Goal: Task Accomplishment & Management: Use online tool/utility

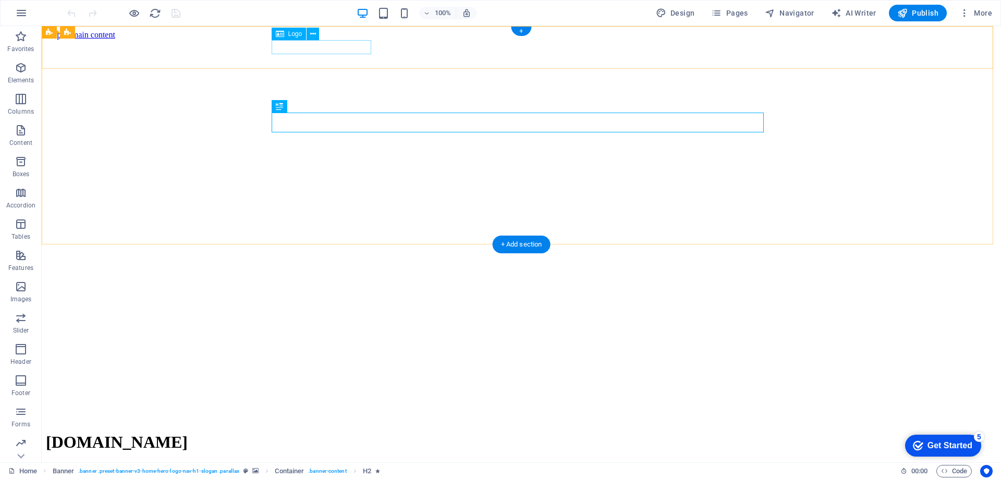
click at [325, 433] on div "[DOMAIN_NAME]" at bounding box center [521, 442] width 951 height 19
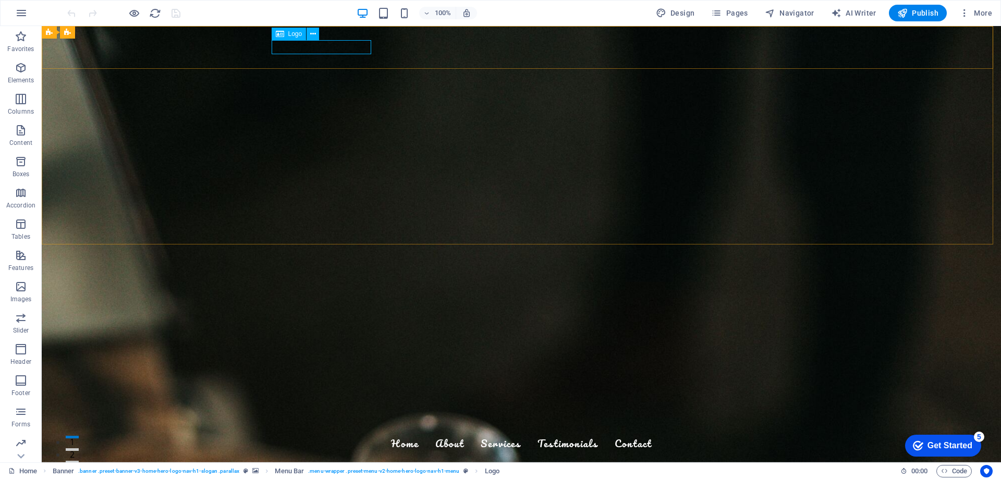
click at [313, 33] on icon at bounding box center [313, 34] width 6 height 11
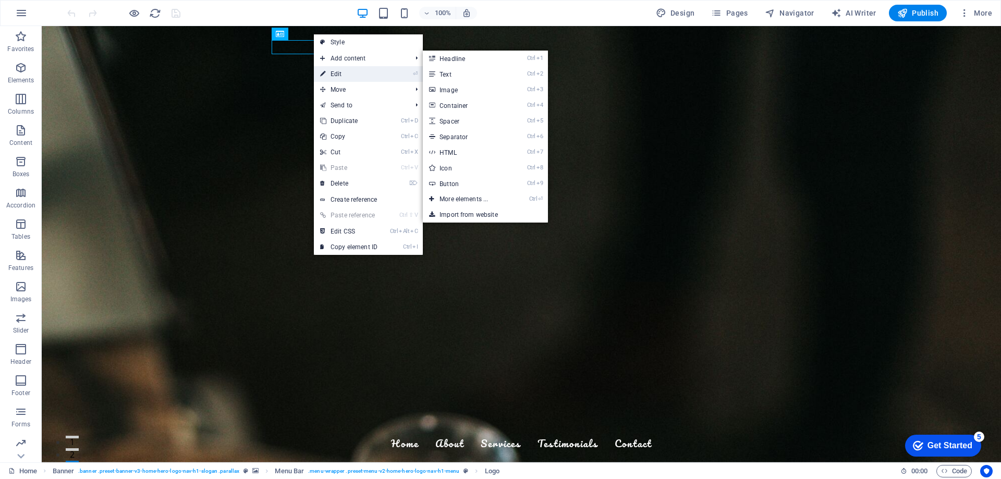
click at [349, 68] on link "⏎ Edit" at bounding box center [349, 74] width 70 height 16
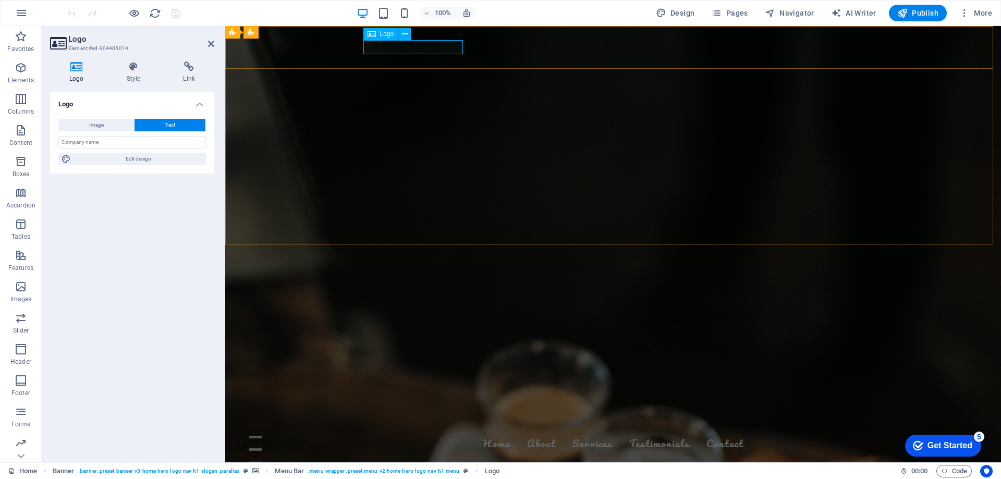
click at [393, 417] on div "[DOMAIN_NAME]" at bounding box center [613, 424] width 492 height 14
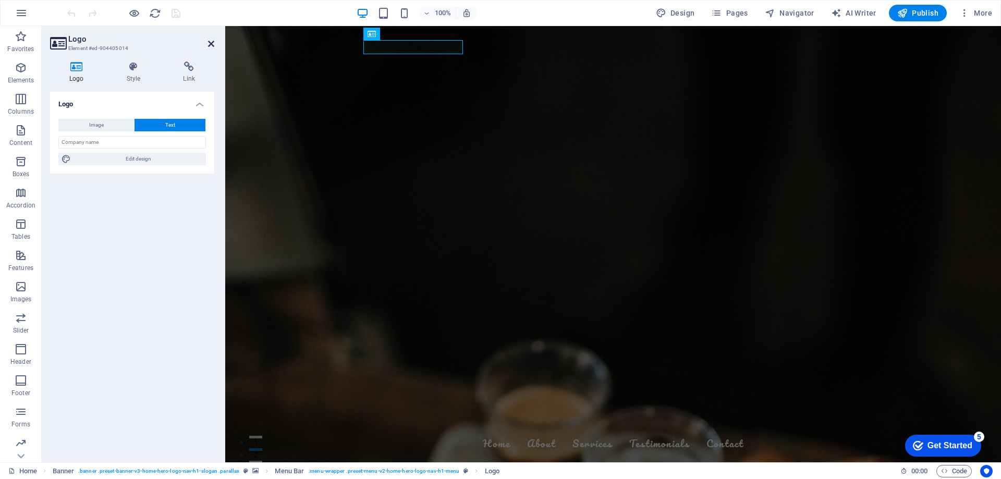
click at [213, 43] on icon at bounding box center [211, 44] width 6 height 8
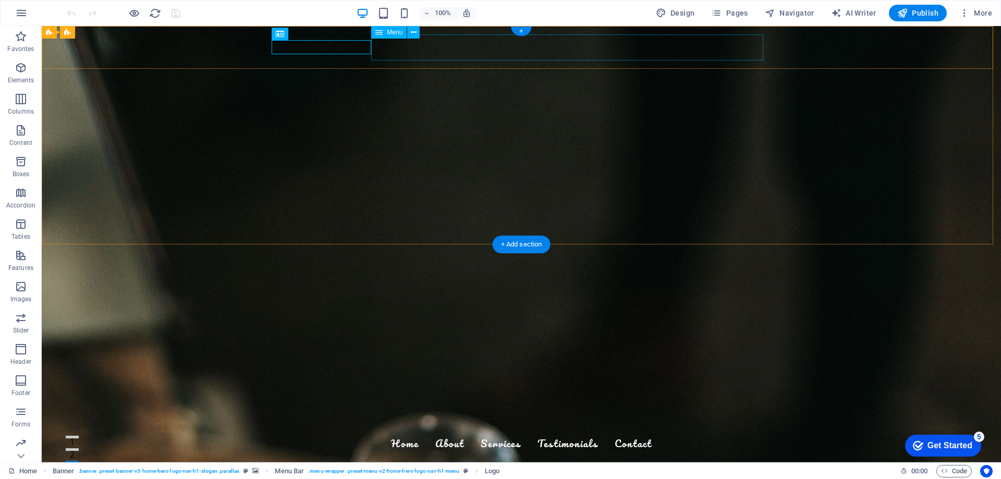
click at [543, 431] on nav "Home About Services Testimonials Contact" at bounding box center [521, 444] width 492 height 26
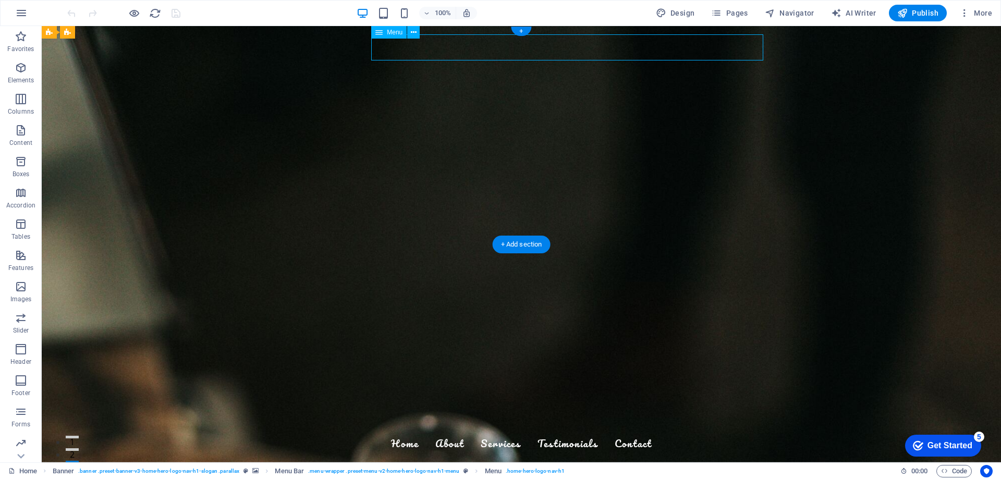
click at [549, 431] on nav "Home About Services Testimonials Contact" at bounding box center [521, 444] width 492 height 26
select select
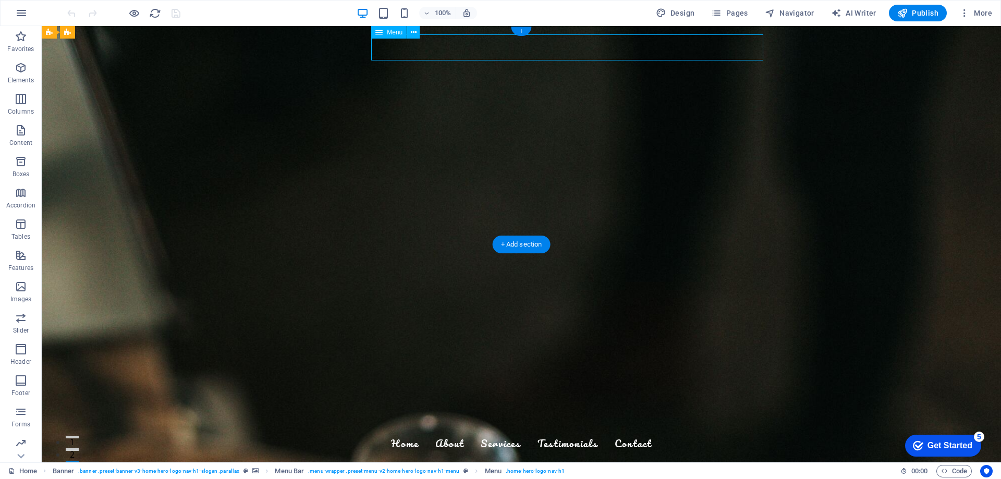
select select
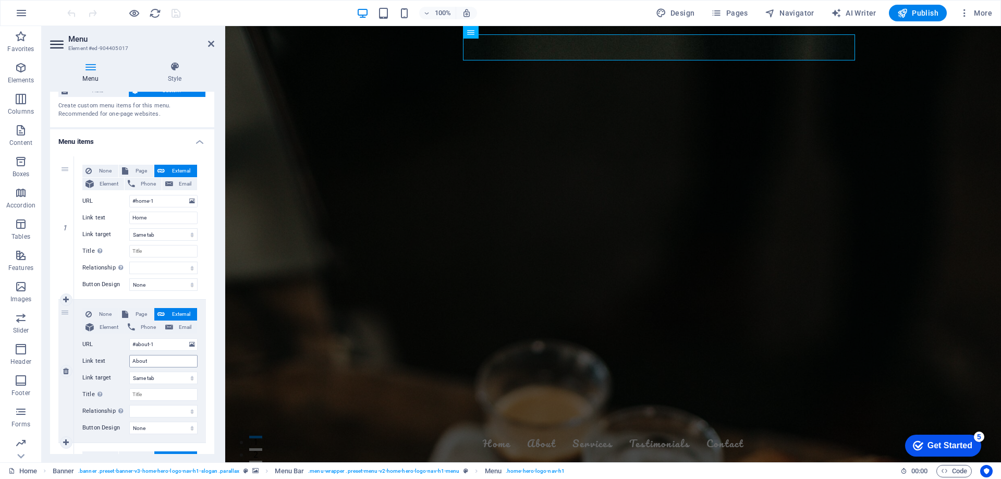
scroll to position [156, 0]
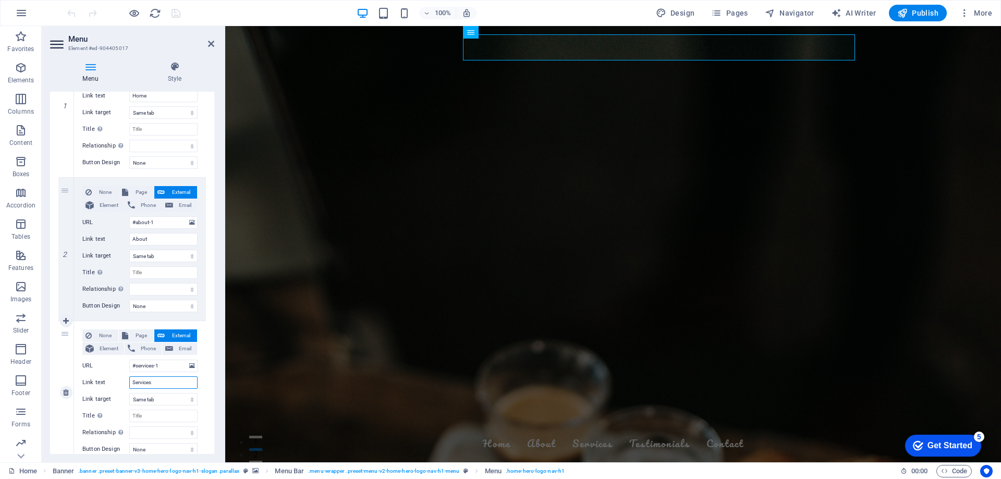
drag, startPoint x: 157, startPoint y: 382, endPoint x: 124, endPoint y: 379, distance: 33.0
click at [124, 379] on div "Link text Services" at bounding box center [139, 383] width 115 height 13
type input "b"
type input "Books"
select select
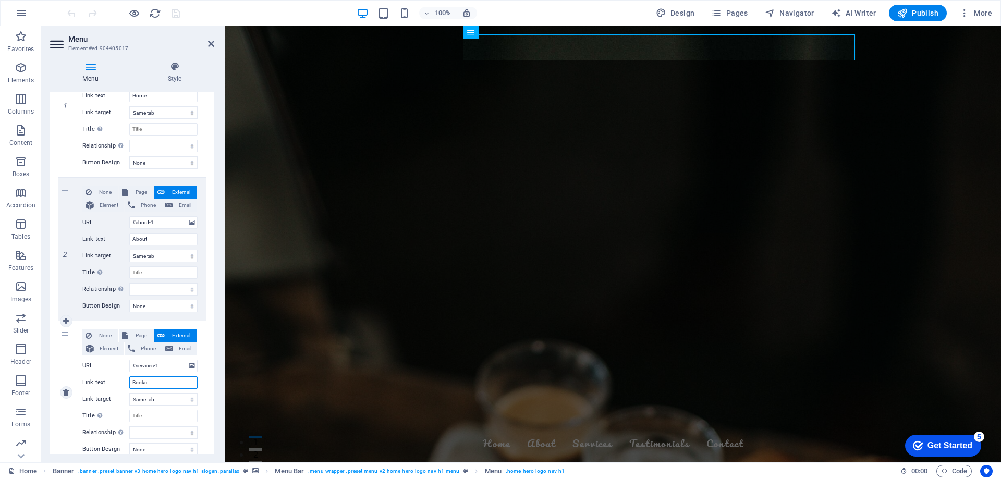
select select
type input "Books"
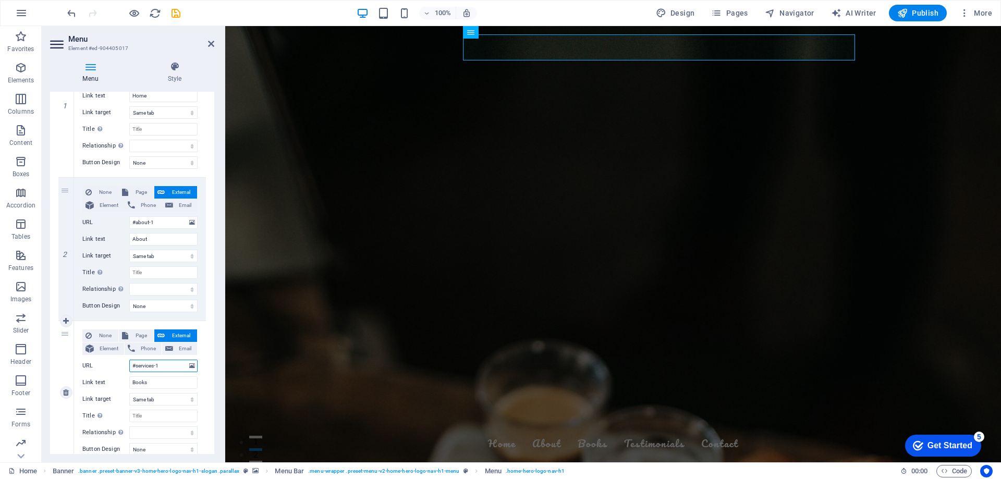
drag, startPoint x: 162, startPoint y: 366, endPoint x: 123, endPoint y: 360, distance: 38.9
click at [123, 360] on div "URL #services-1" at bounding box center [139, 366] width 115 height 13
type input "#books-1"
select select
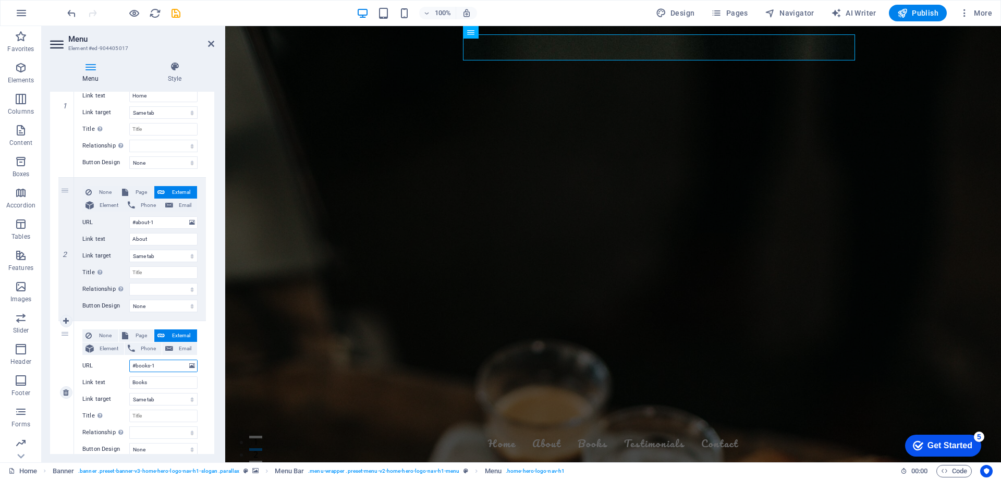
select select
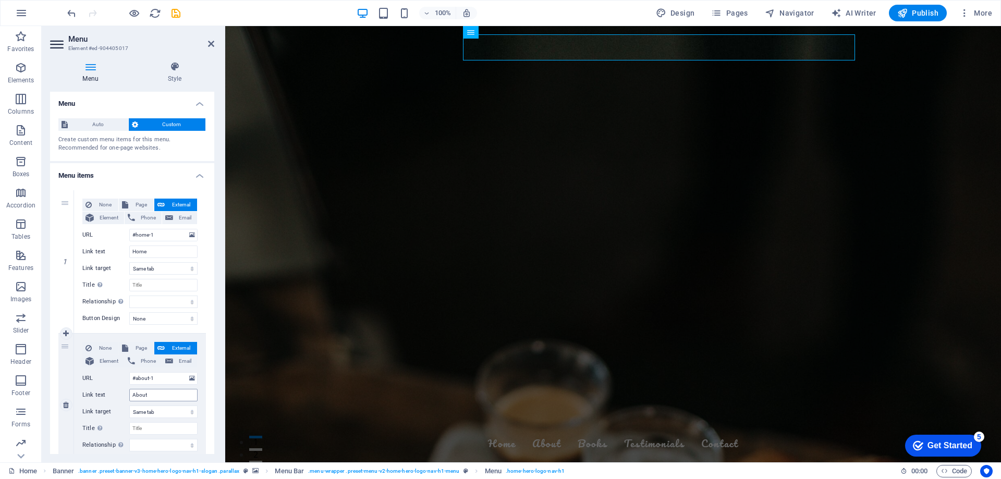
scroll to position [0, 0]
type input "#books-1"
click at [918, 15] on span "Publish" at bounding box center [917, 13] width 41 height 10
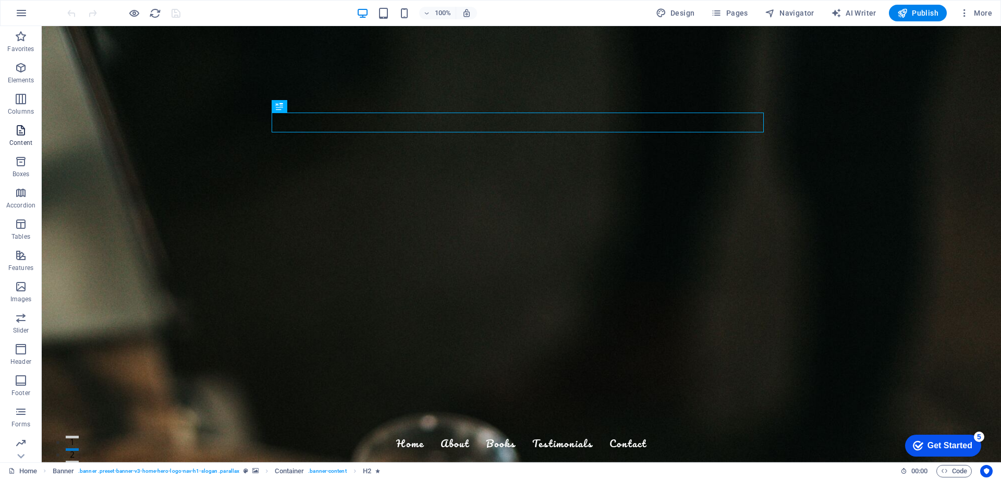
click at [22, 135] on icon "button" at bounding box center [21, 130] width 13 height 13
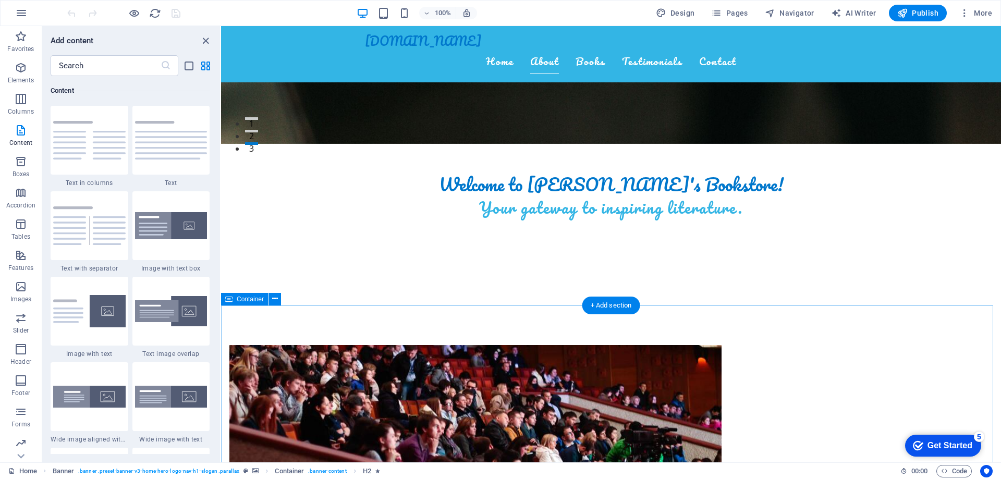
scroll to position [365, 0]
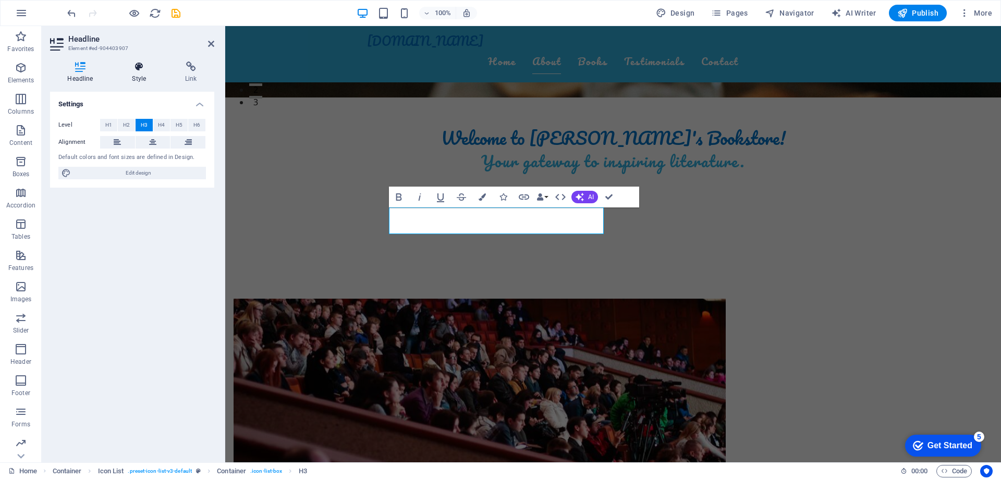
click at [135, 71] on icon at bounding box center [139, 67] width 49 height 10
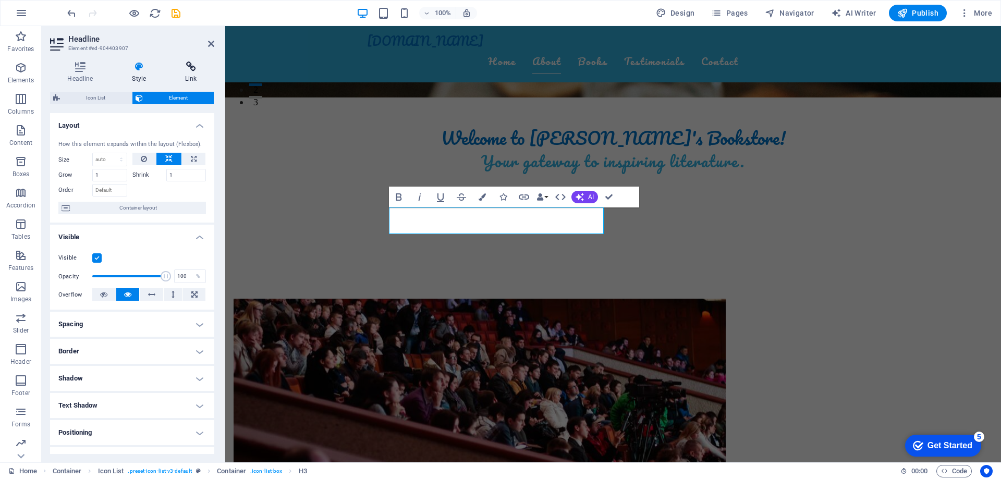
click at [190, 69] on icon at bounding box center [191, 67] width 46 height 10
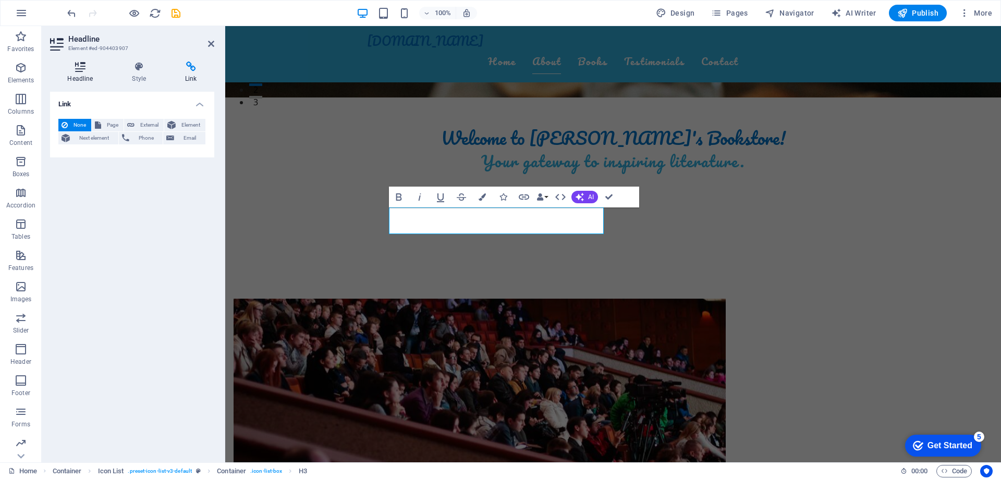
click at [80, 72] on h4 "Headline" at bounding box center [82, 73] width 65 height 22
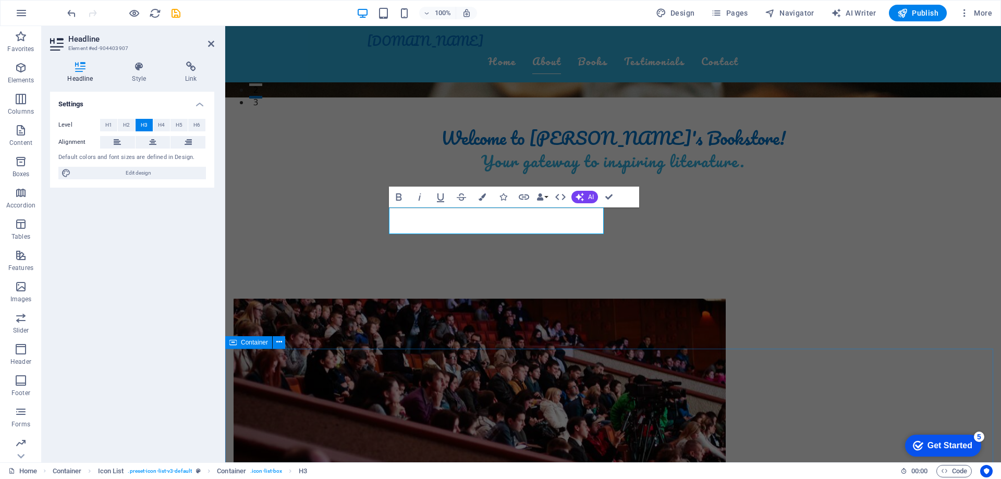
drag, startPoint x: 481, startPoint y: 349, endPoint x: 663, endPoint y: 347, distance: 181.5
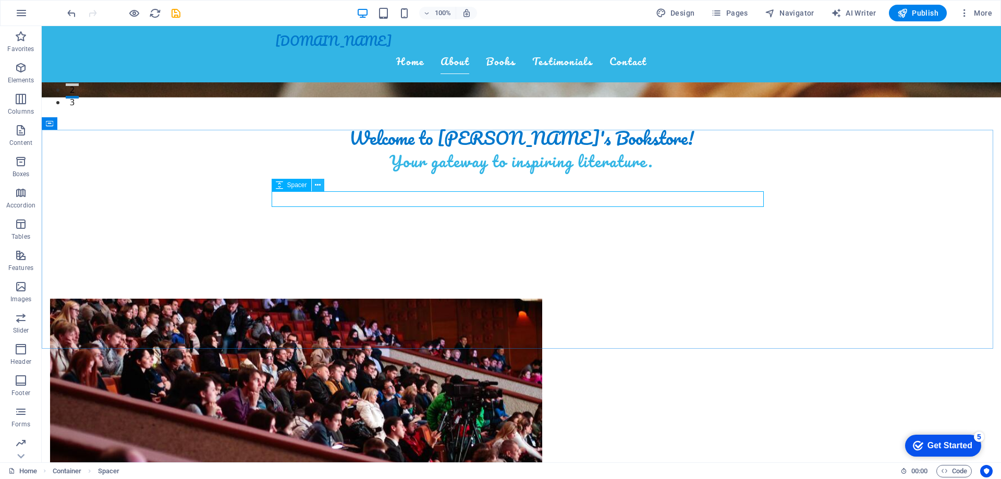
click at [319, 186] on icon at bounding box center [318, 185] width 6 height 11
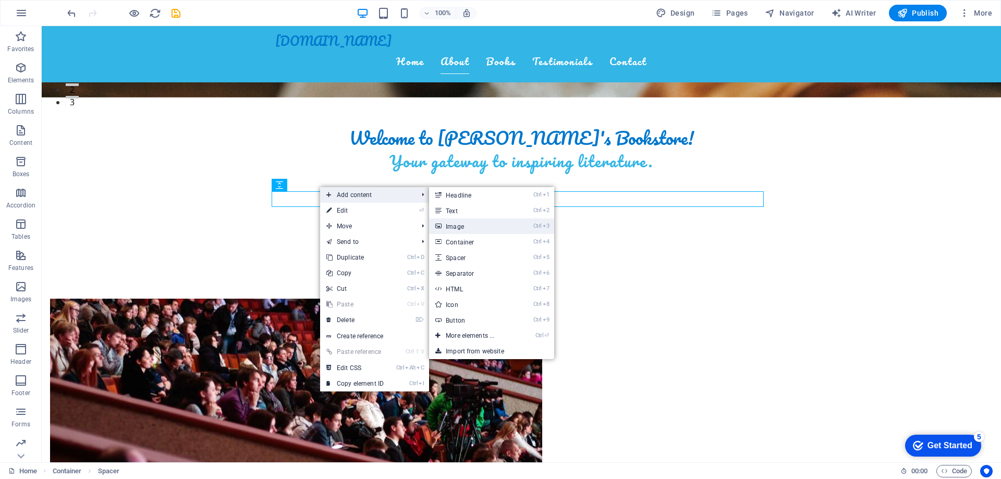
click at [474, 228] on link "Ctrl 3 Image" at bounding box center [472, 227] width 86 height 16
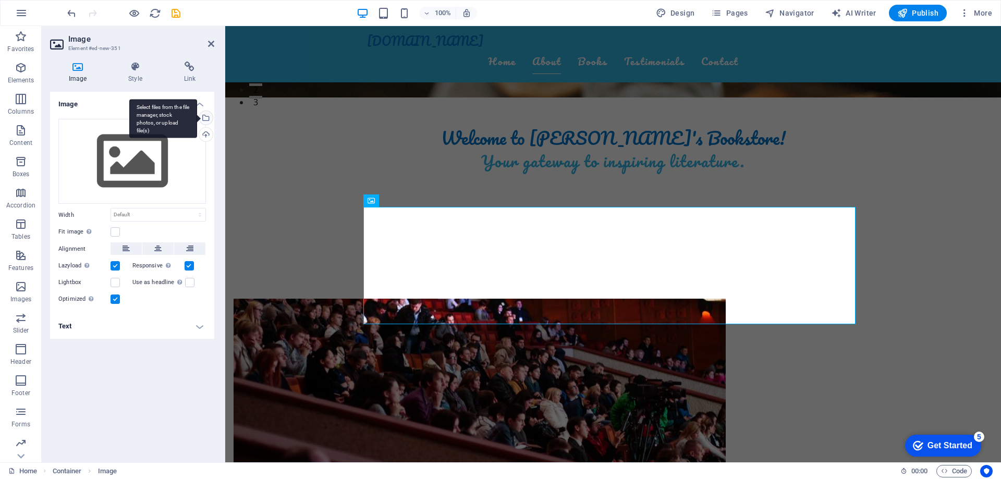
click at [207, 115] on div "Select files from the file manager, stock photos, or upload file(s)" at bounding box center [205, 119] width 16 height 16
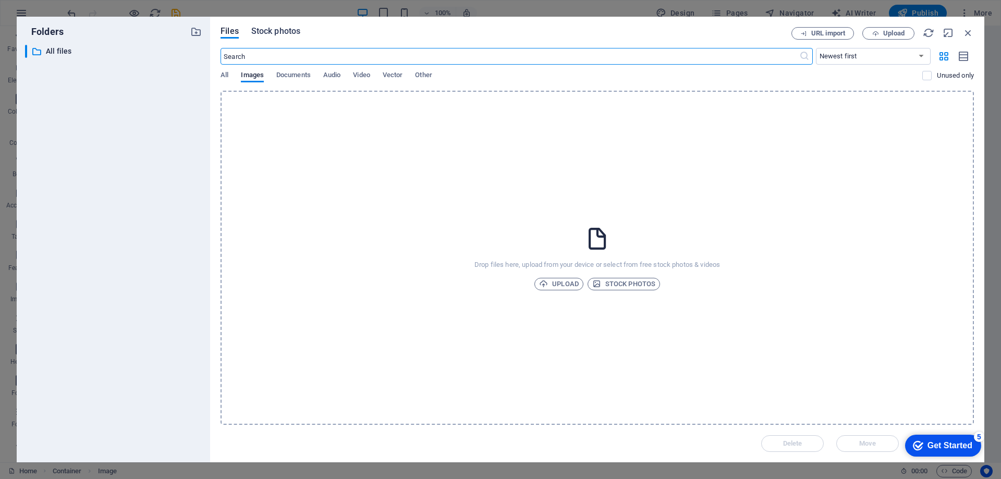
click at [269, 32] on span "Stock photos" at bounding box center [275, 31] width 49 height 13
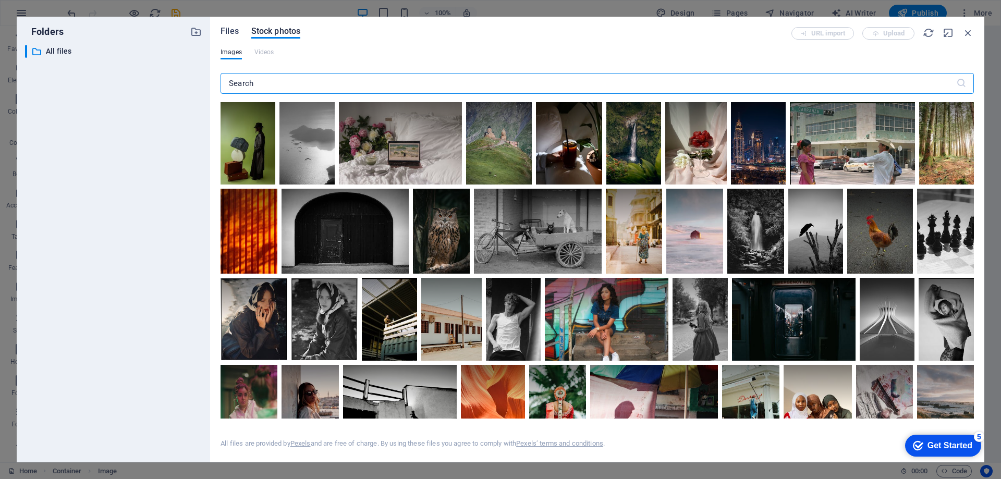
click at [228, 33] on span "Files" at bounding box center [230, 31] width 18 height 13
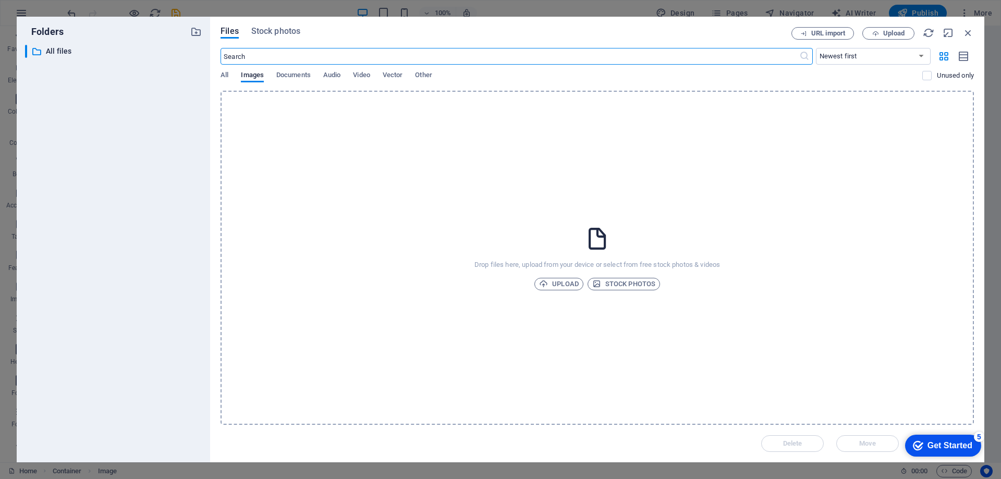
click at [964, 445] on div "Get Started" at bounding box center [950, 445] width 45 height 9
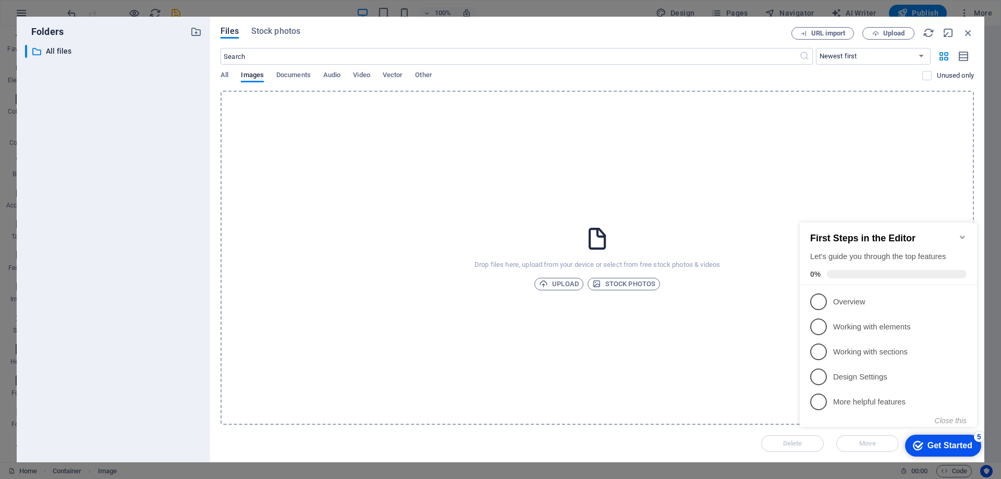
click at [946, 441] on div "Get Started" at bounding box center [950, 445] width 45 height 9
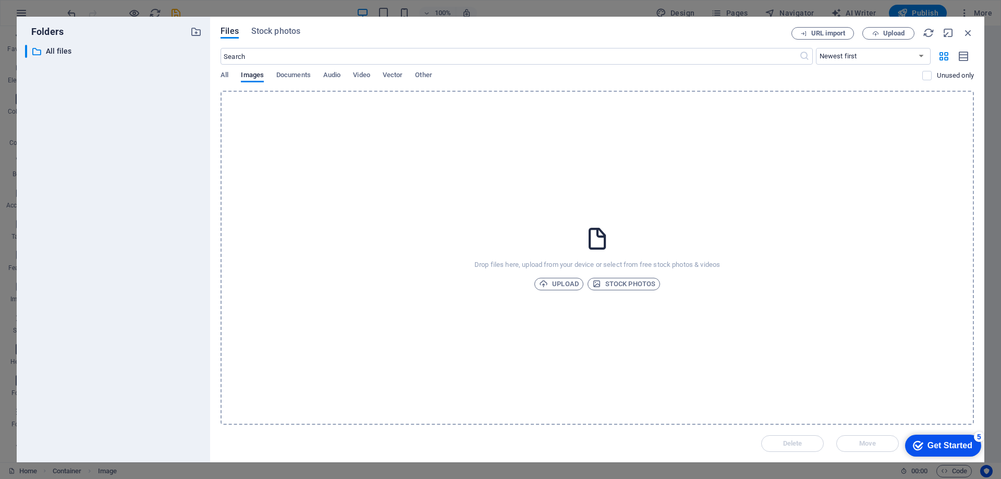
click at [973, 451] on div "Get Started" at bounding box center [950, 445] width 45 height 9
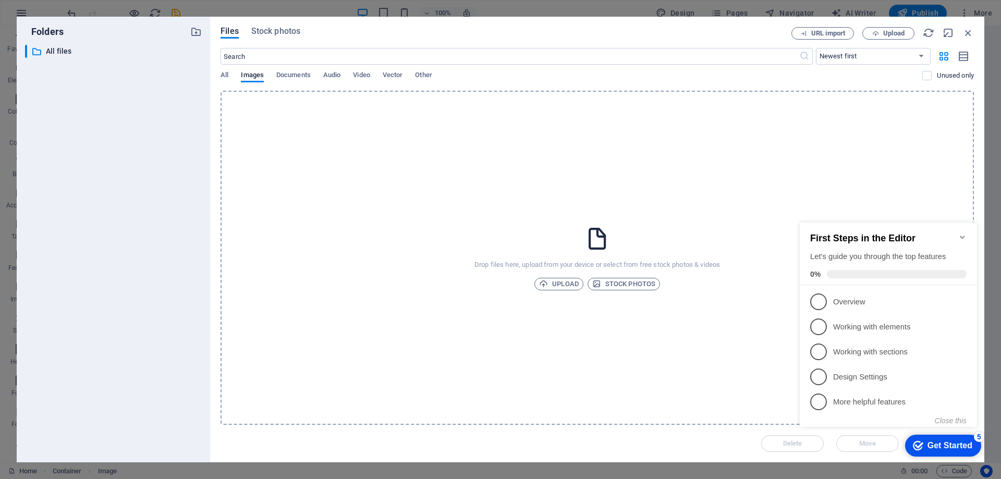
click at [947, 152] on div "Drop files here, upload from your device or select from free stock photos & vid…" at bounding box center [598, 258] width 754 height 334
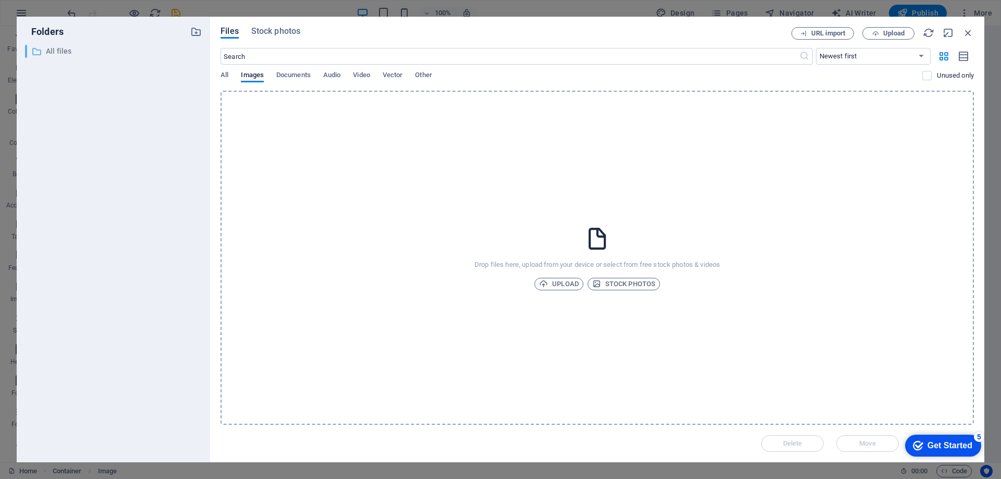
click at [56, 50] on p "All files" at bounding box center [114, 51] width 137 height 12
click at [196, 26] on icon "button" at bounding box center [195, 31] width 11 height 11
click at [122, 97] on div "​ All files All files ​ New folder New folder" at bounding box center [113, 249] width 177 height 409
click at [832, 30] on span "URL import" at bounding box center [828, 33] width 34 height 6
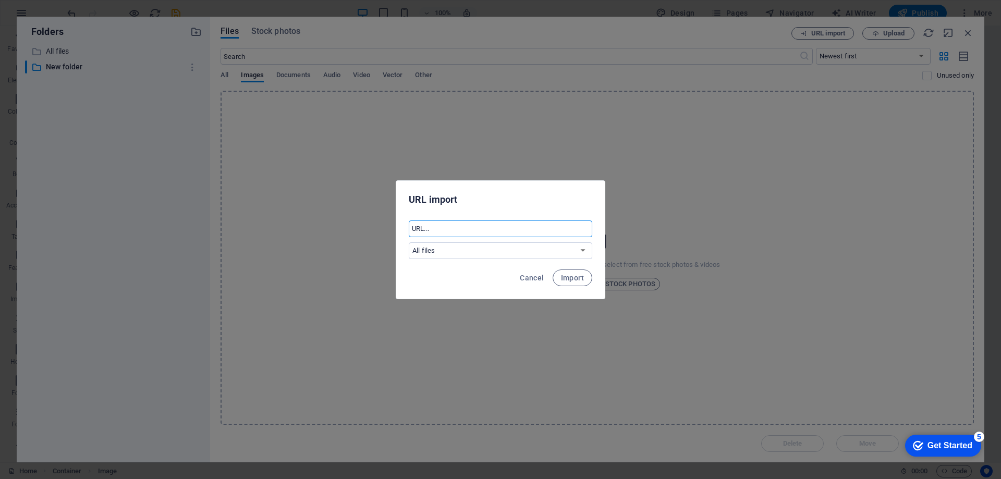
click at [445, 232] on input "text" at bounding box center [501, 229] width 184 height 17
type input "alexanderzephyr.com/akiva.jpg"
click at [577, 276] on span "Import" at bounding box center [572, 278] width 23 height 8
select select "New folder"
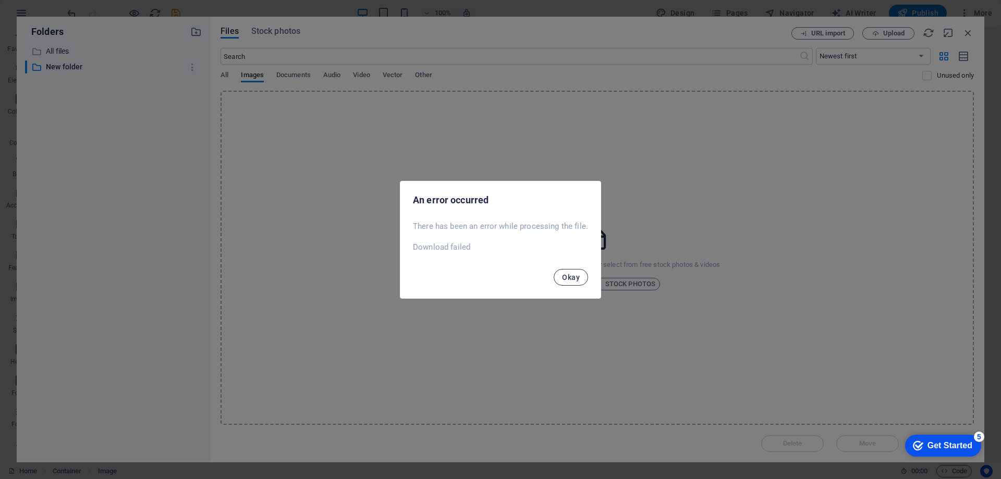
click at [567, 278] on span "Okay" at bounding box center [571, 277] width 18 height 8
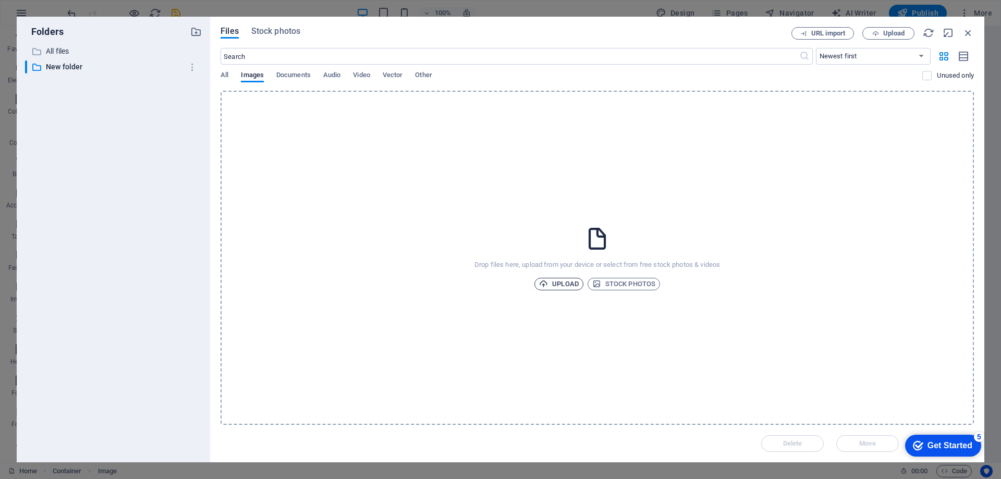
click at [565, 282] on span "Upload" at bounding box center [559, 284] width 40 height 13
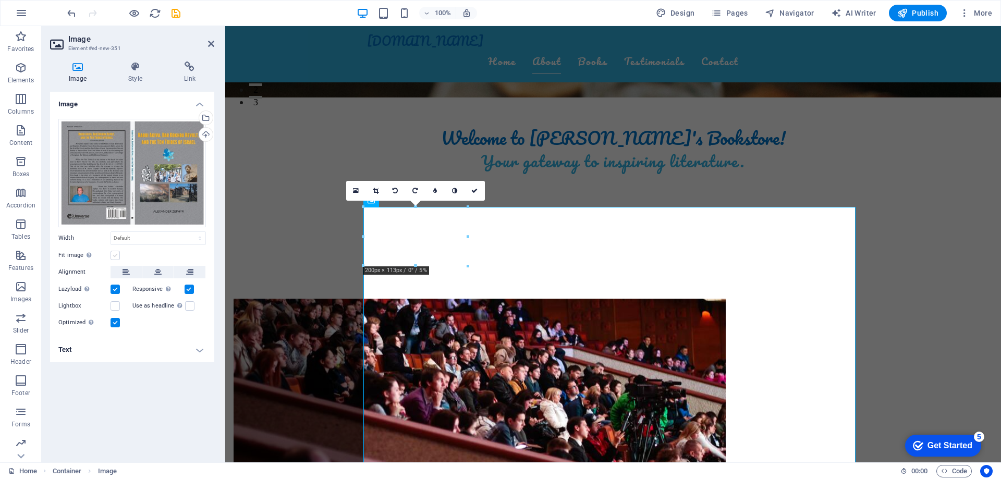
click at [118, 256] on label at bounding box center [115, 255] width 9 height 9
click at [0, 0] on input "Fit image Automatically fit image to a fixed width and height" at bounding box center [0, 0] width 0 height 0
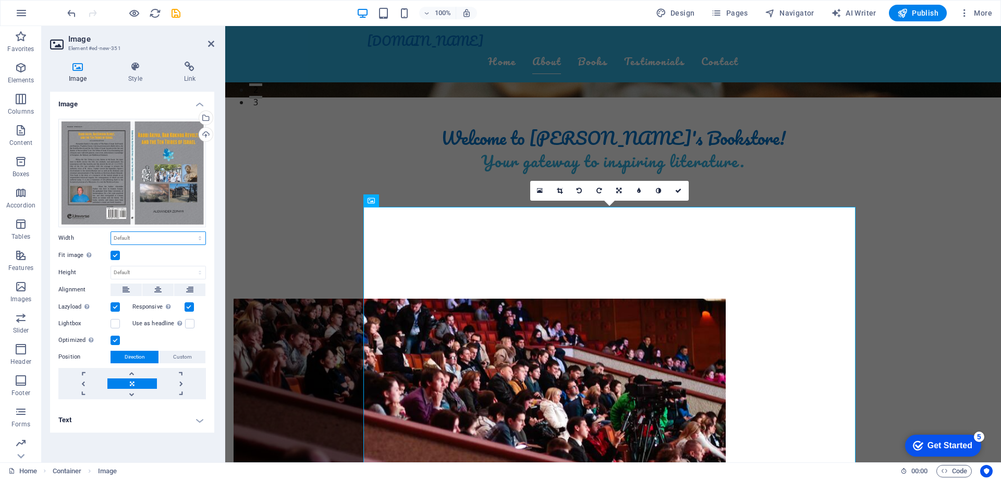
click at [134, 241] on select "Default auto px rem % em vh vw" at bounding box center [158, 238] width 94 height 13
click at [111, 232] on select "Default auto px rem % em vh vw" at bounding box center [158, 238] width 94 height 13
select select "DISABLED_OPTION_VALUE"
click at [153, 242] on select "Default auto px rem % em vh vw" at bounding box center [158, 238] width 94 height 13
click at [158, 239] on select "Default auto px rem % em vh vw" at bounding box center [158, 238] width 94 height 13
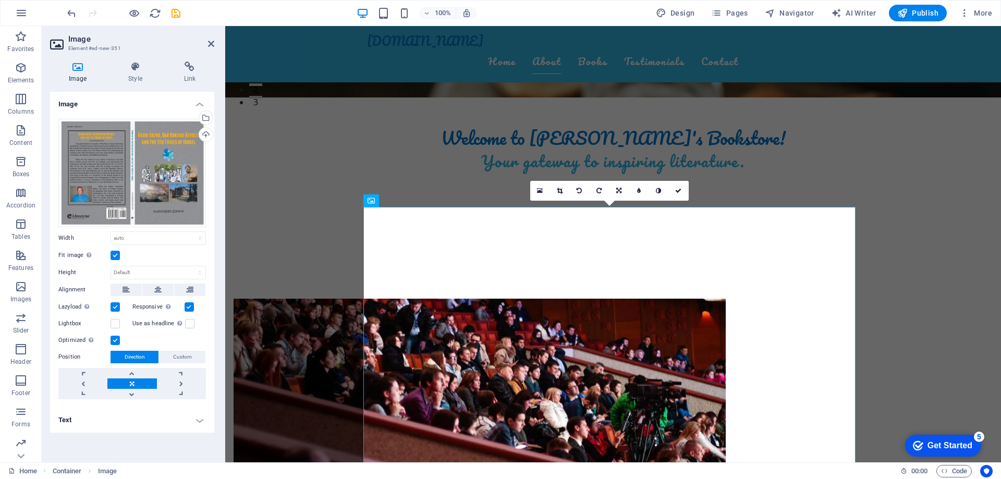
click at [103, 238] on label "Width" at bounding box center [84, 238] width 52 height 6
click at [155, 289] on icon at bounding box center [157, 290] width 7 height 13
click at [129, 382] on link at bounding box center [131, 384] width 49 height 10
click at [186, 383] on link at bounding box center [181, 384] width 49 height 10
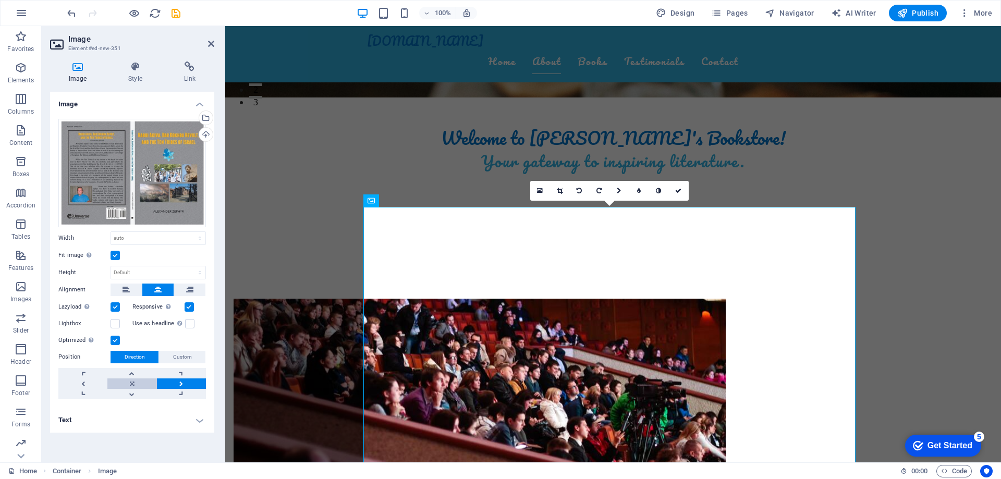
click at [134, 382] on link at bounding box center [131, 384] width 49 height 10
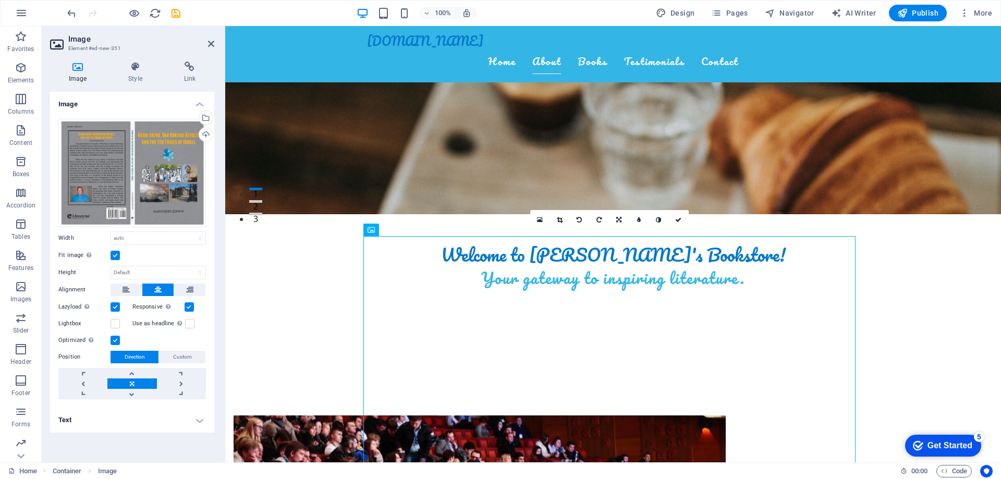
scroll to position [186, 0]
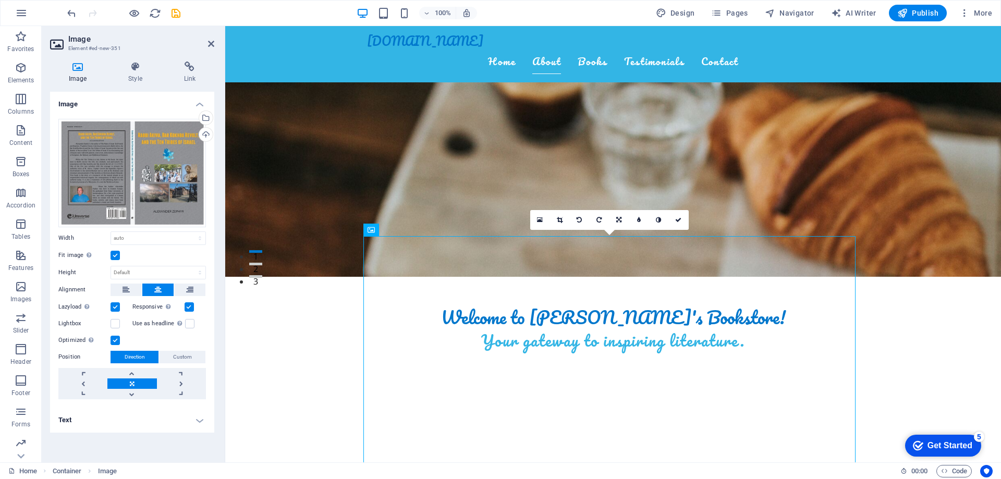
drag, startPoint x: 596, startPoint y: 70, endPoint x: 386, endPoint y: 58, distance: 210.0
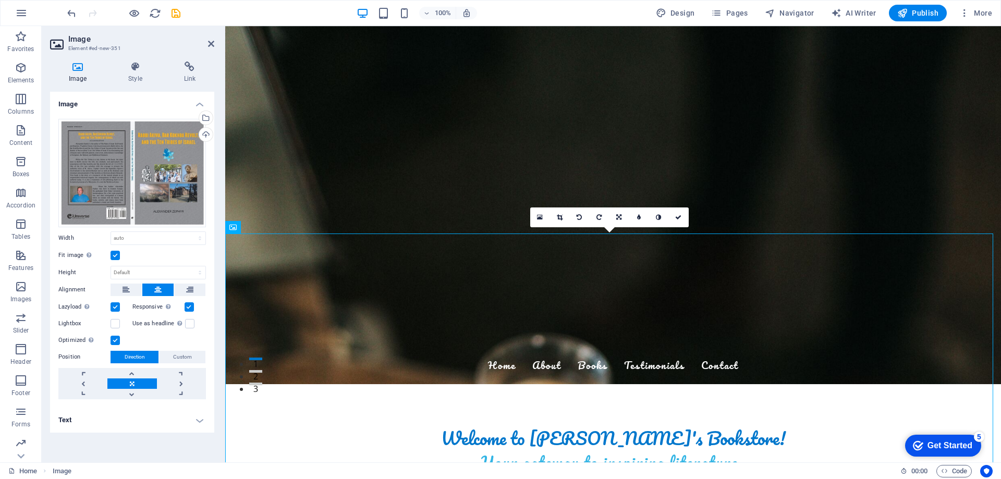
scroll to position [125, 0]
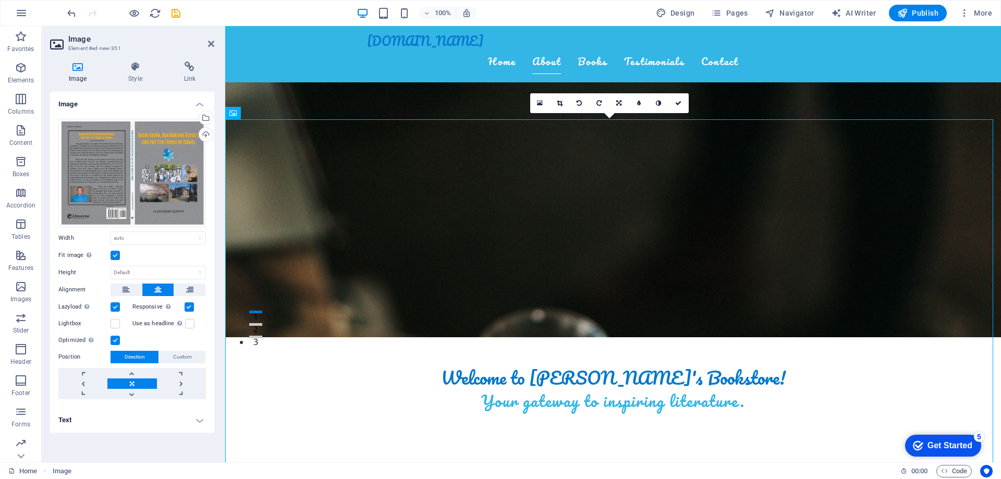
drag, startPoint x: 234, startPoint y: 237, endPoint x: 482, endPoint y: 491, distance: 355.1
click at [482, 479] on html "alexanderzephyr.com Home Favorites Elements Columns Content Boxes Accordion Tab…" at bounding box center [500, 239] width 1001 height 479
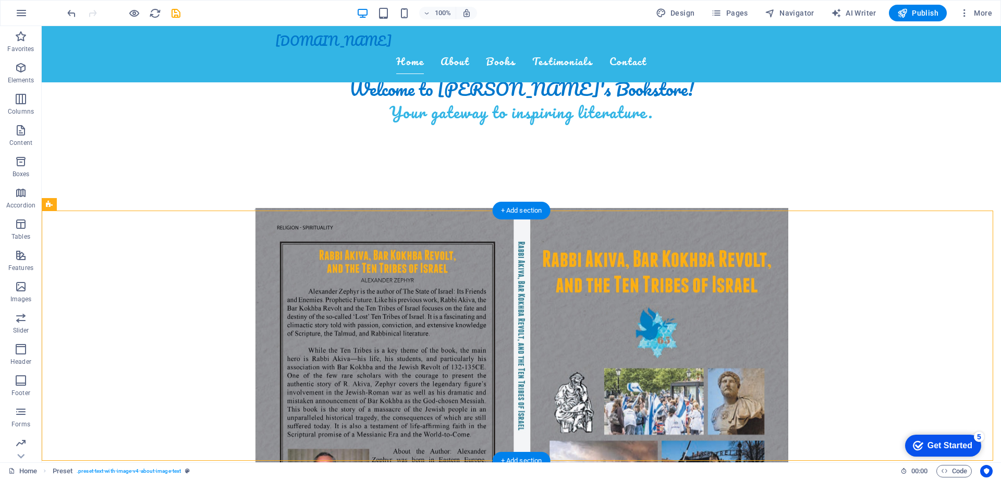
scroll to position [492, 0]
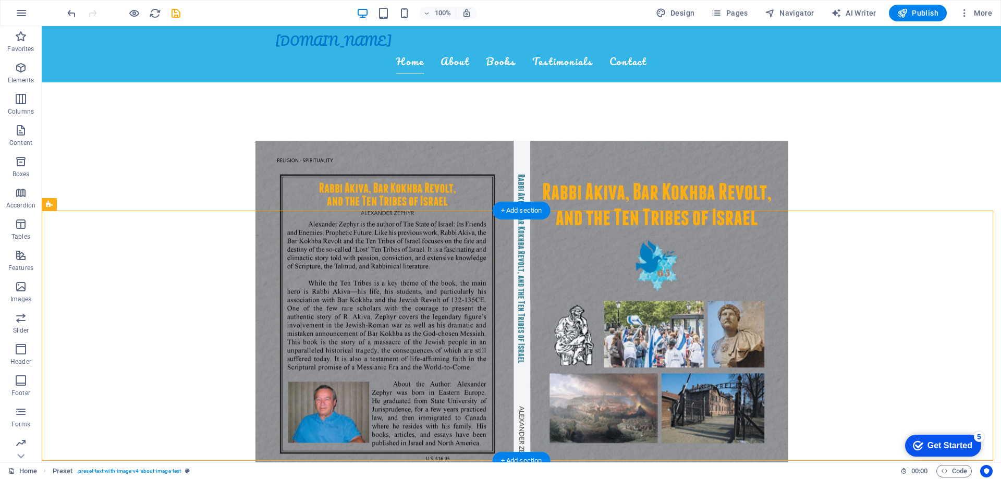
drag, startPoint x: 273, startPoint y: 318, endPoint x: 548, endPoint y: 422, distance: 294.1
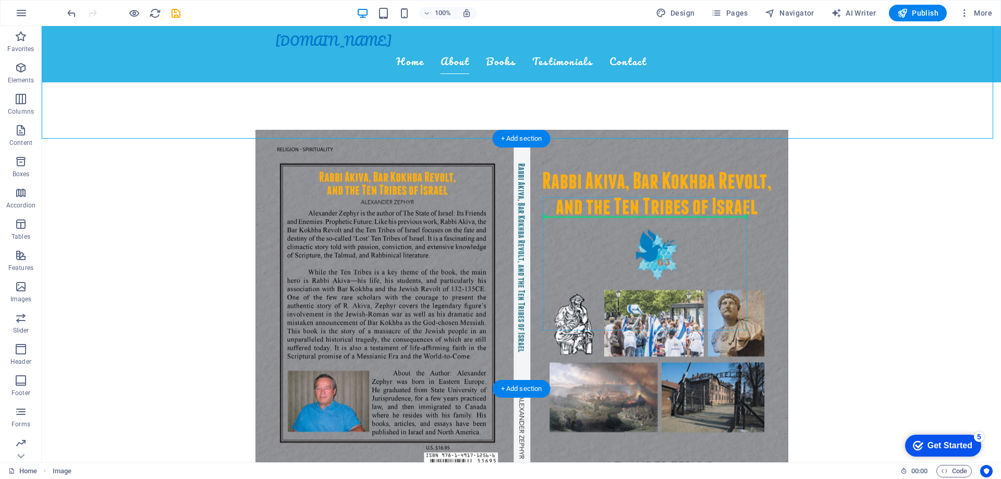
drag, startPoint x: 587, startPoint y: 93, endPoint x: 601, endPoint y: 219, distance: 126.5
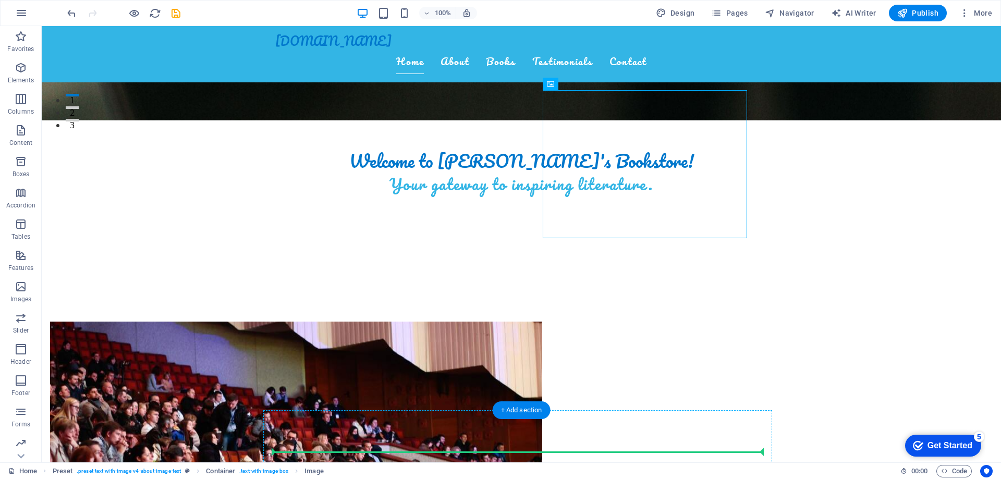
scroll to position [483, 0]
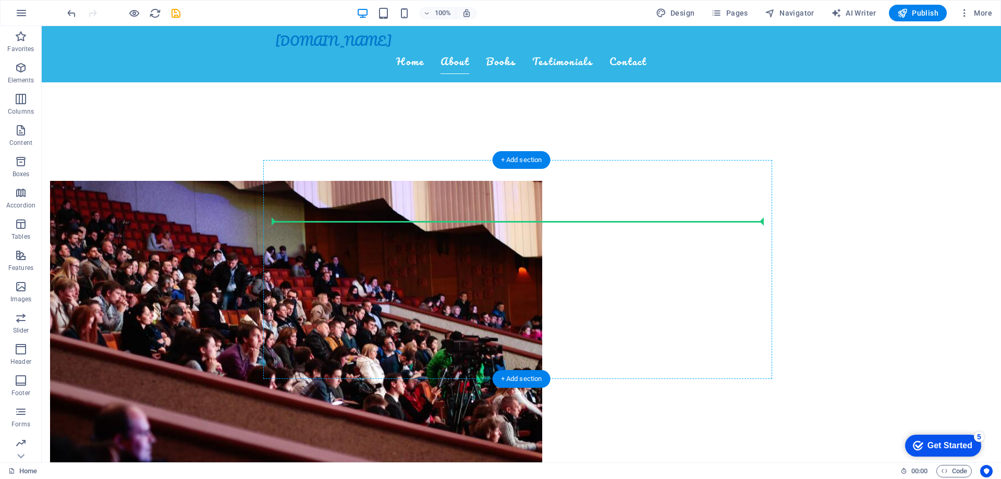
drag, startPoint x: 635, startPoint y: 274, endPoint x: 524, endPoint y: 224, distance: 122.1
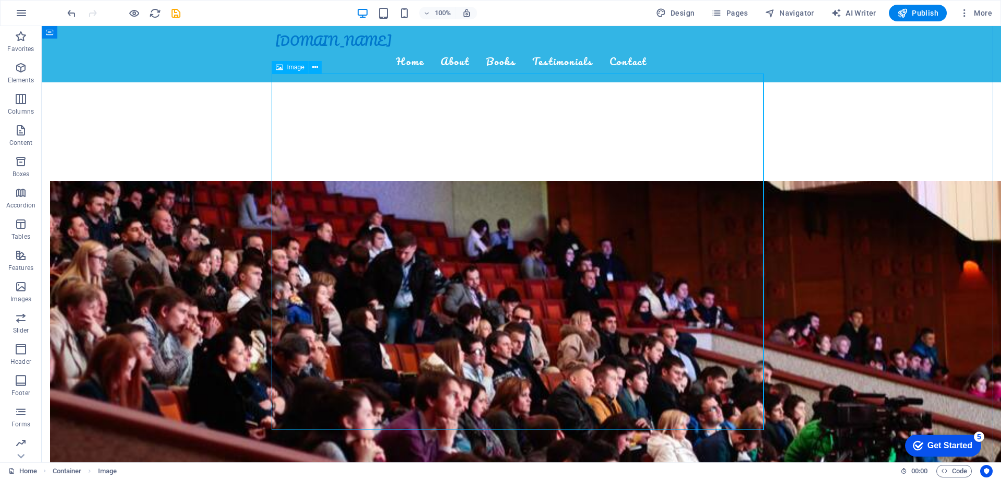
click at [314, 67] on icon at bounding box center [315, 67] width 6 height 11
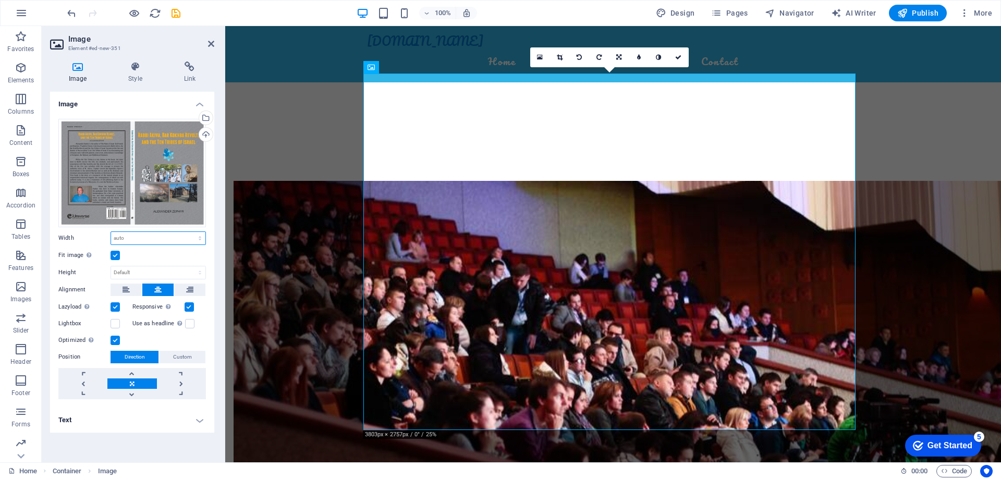
click at [125, 237] on select "Default auto px rem % em vh vw" at bounding box center [158, 238] width 94 height 13
select select "px"
click at [191, 232] on select "Default auto px rem % em vh vw" at bounding box center [158, 238] width 94 height 13
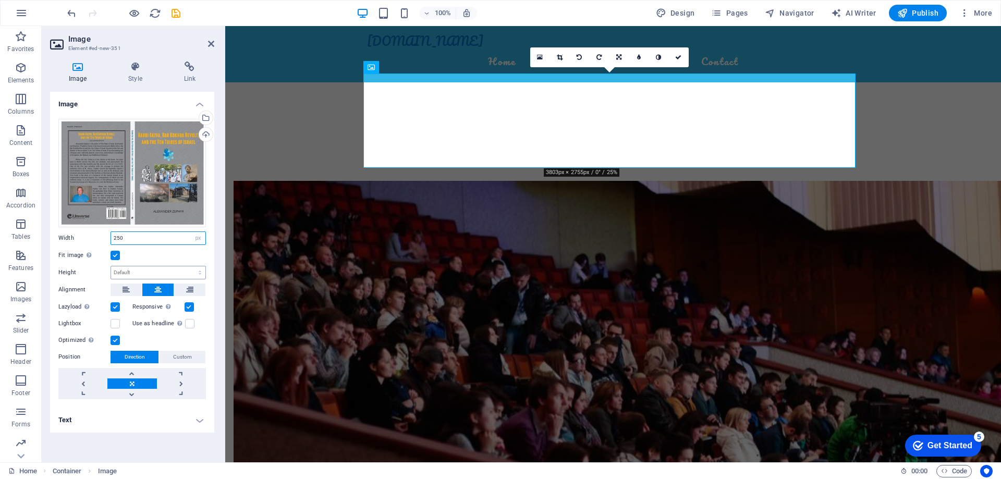
type input "250"
click at [154, 274] on select "Default auto px" at bounding box center [158, 272] width 94 height 13
select select "px"
click at [191, 266] on select "Default auto px" at bounding box center [158, 272] width 94 height 13
type input "181"
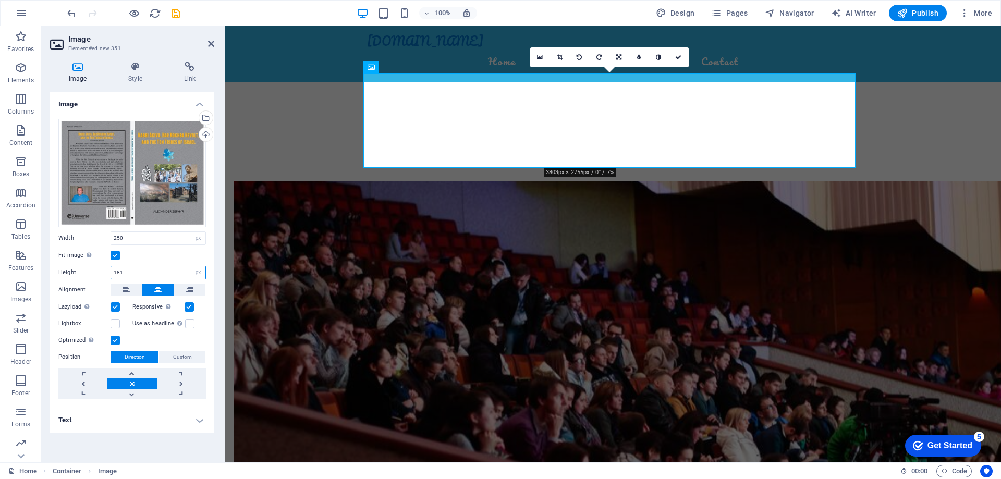
click at [141, 275] on input "181" at bounding box center [158, 272] width 94 height 13
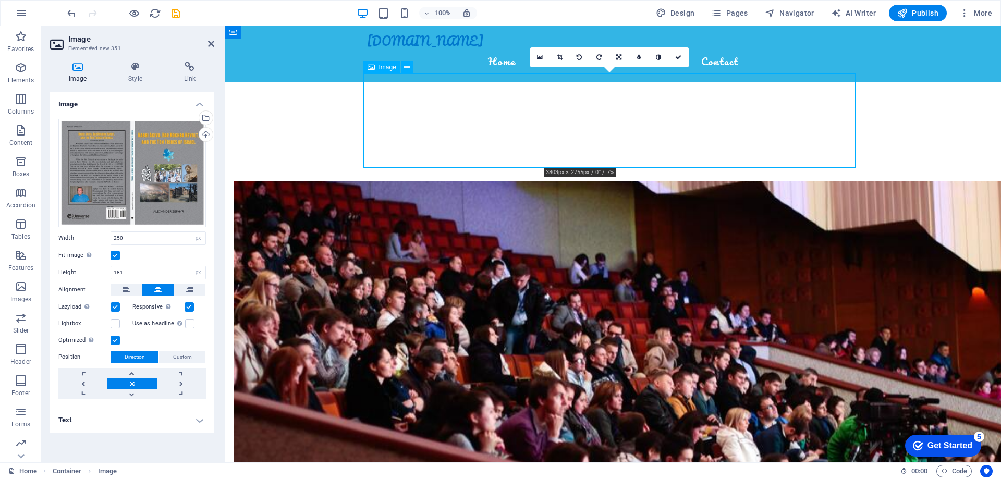
drag, startPoint x: 363, startPoint y: 110, endPoint x: 372, endPoint y: 111, distance: 9.4
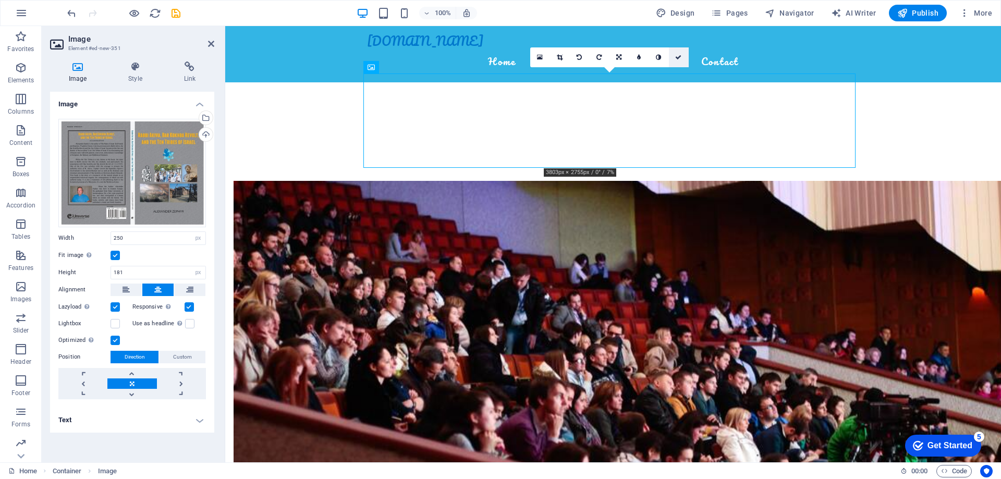
click at [678, 62] on link at bounding box center [679, 57] width 20 height 20
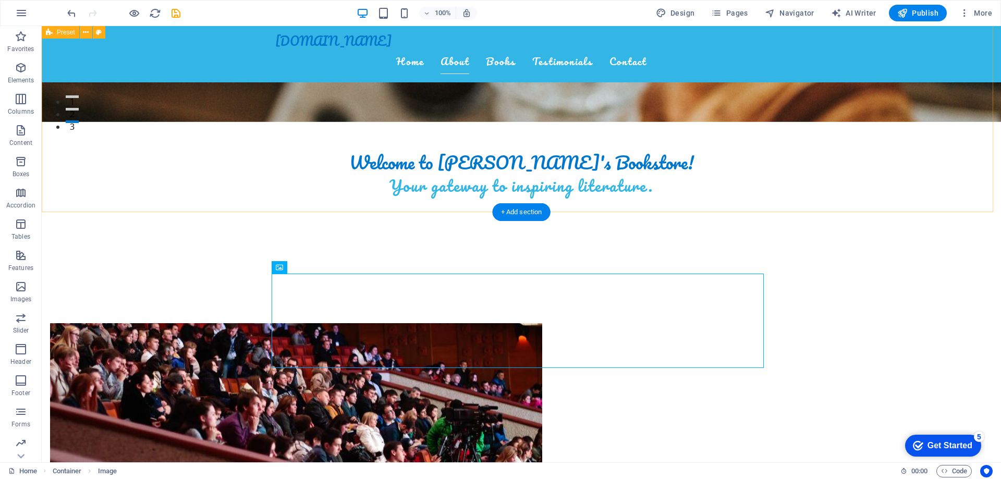
scroll to position [274, 0]
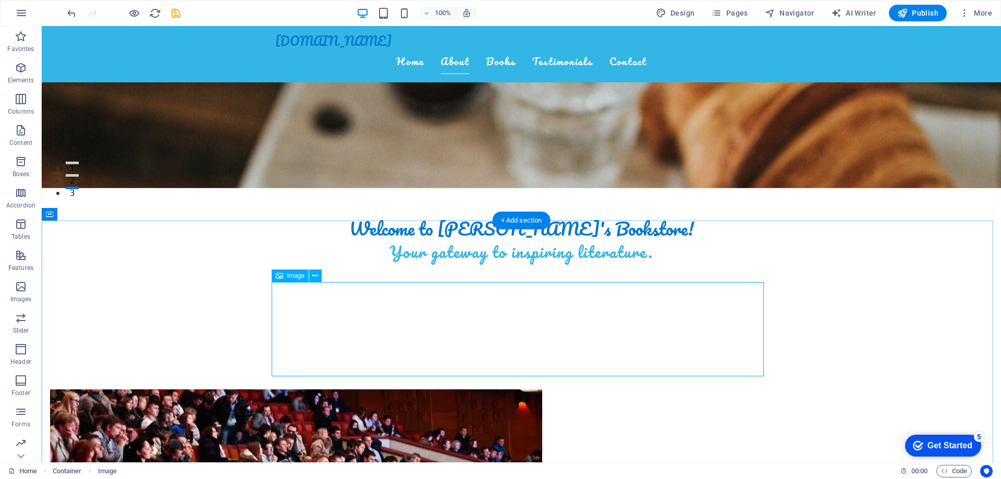
click at [312, 275] on icon at bounding box center [315, 276] width 6 height 11
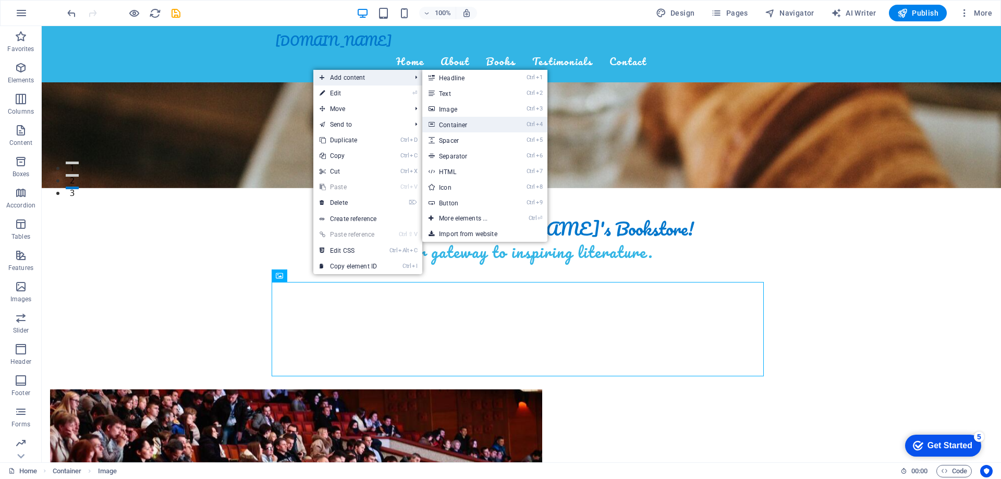
click at [466, 126] on link "Ctrl 4 Container" at bounding box center [465, 125] width 86 height 16
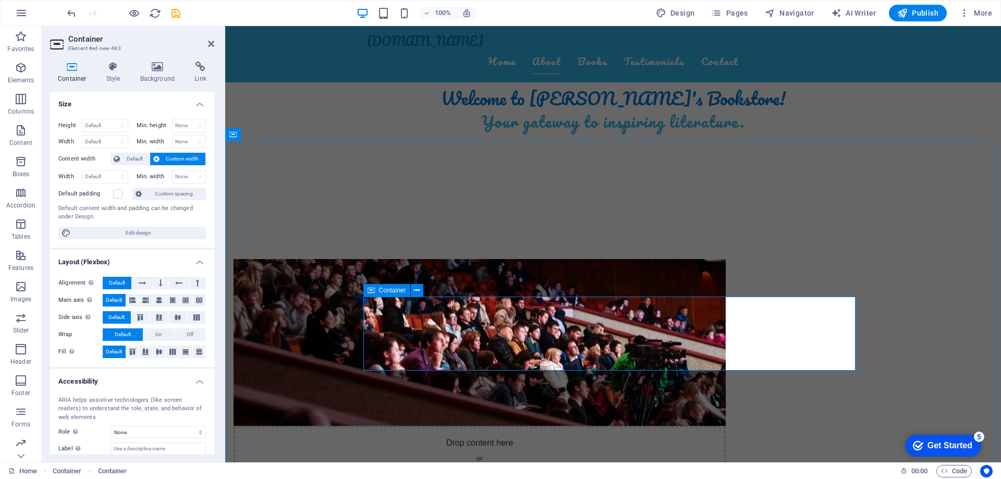
scroll to position [431, 0]
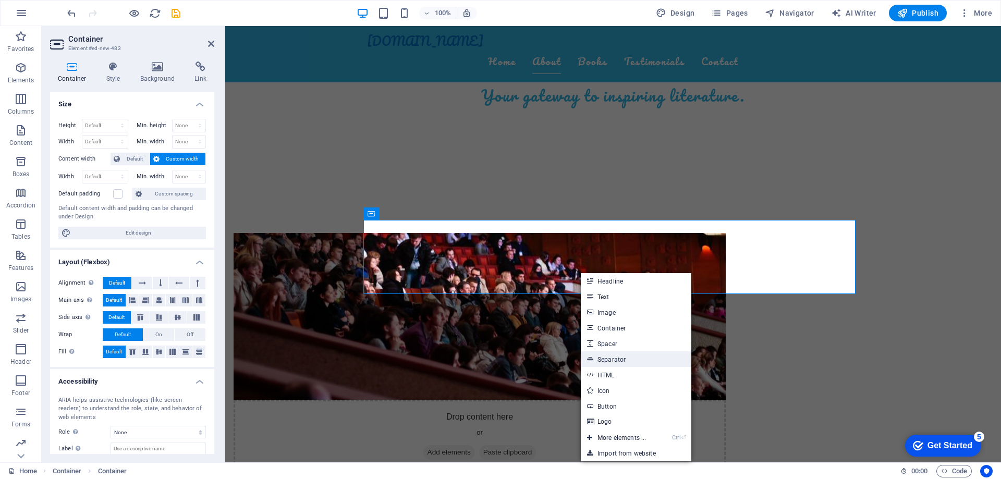
click at [625, 359] on link "Separator" at bounding box center [636, 359] width 111 height 16
select select "%"
select select "px"
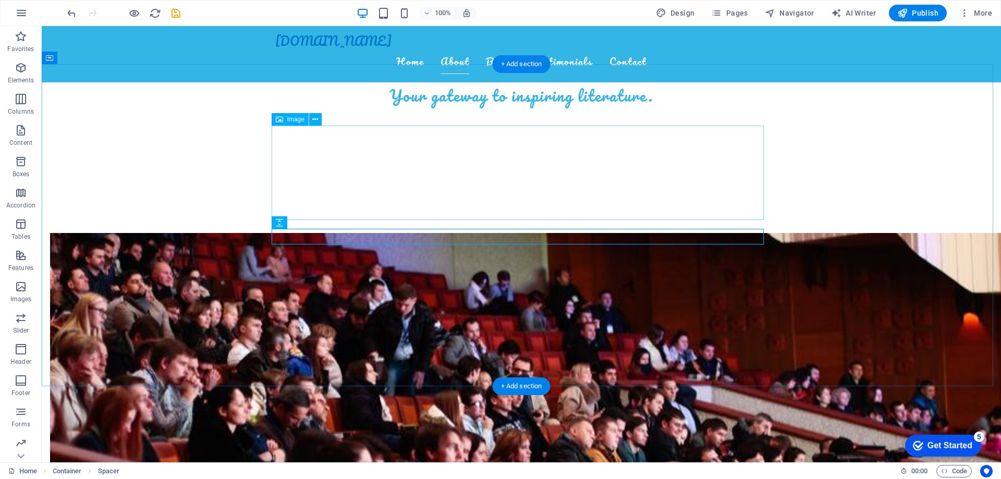
select select "px"
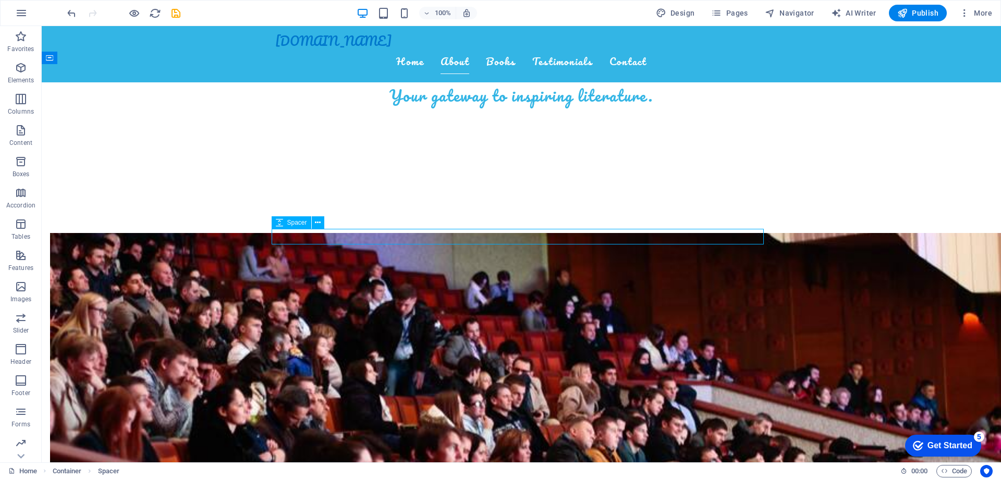
select select "px"
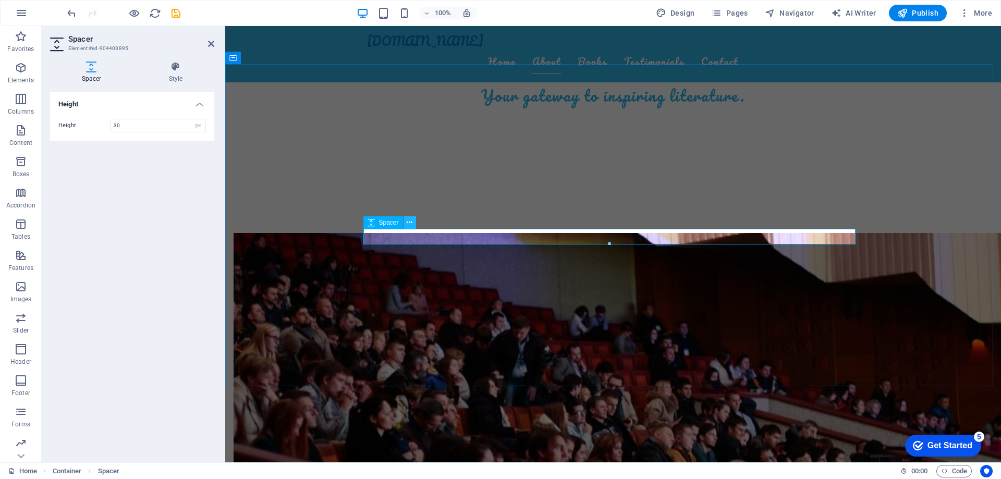
click at [408, 223] on icon at bounding box center [410, 222] width 6 height 11
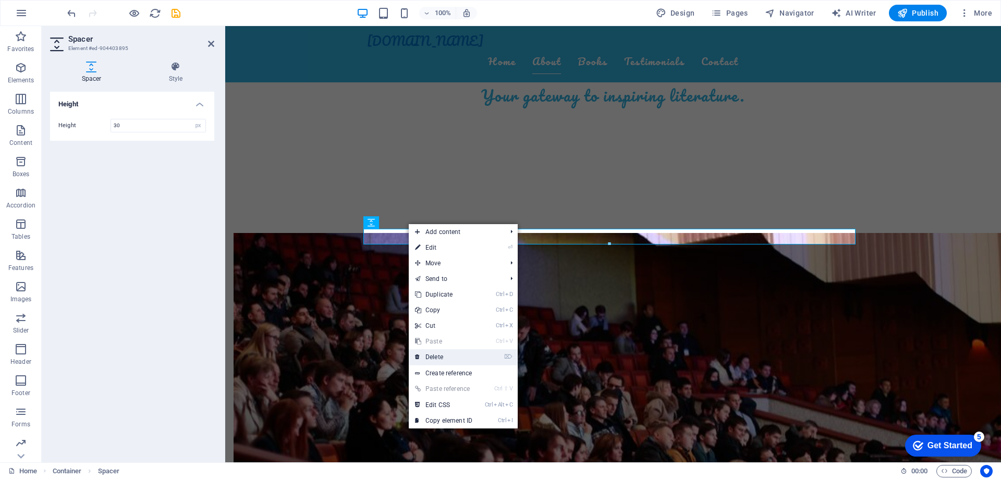
click at [444, 355] on link "⌦ Delete" at bounding box center [444, 357] width 70 height 16
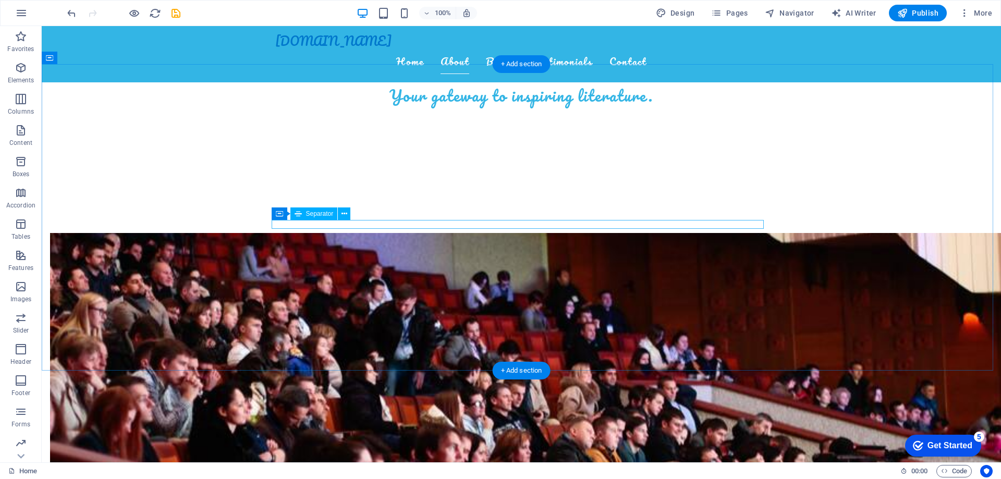
select select "%"
select select "px"
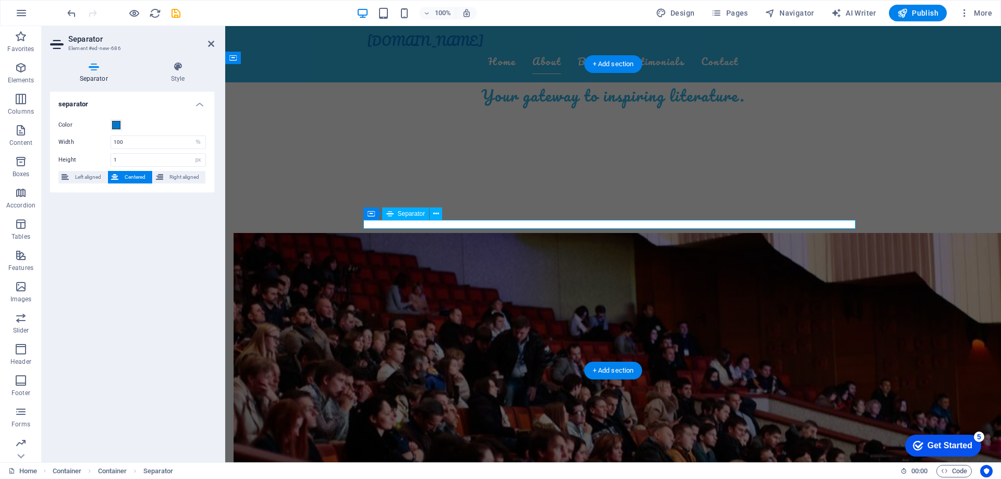
click at [368, 214] on icon at bounding box center [371, 214] width 7 height 13
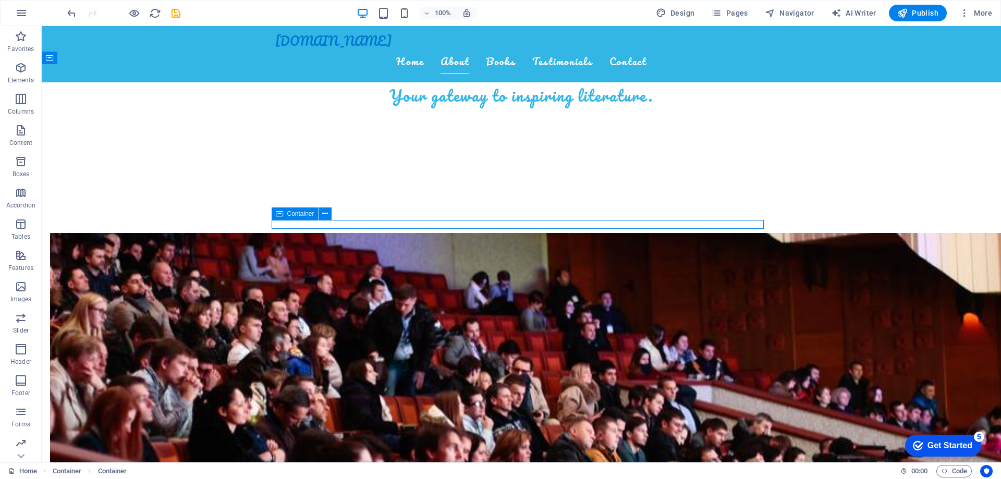
click at [281, 213] on icon at bounding box center [279, 214] width 7 height 13
click at [280, 214] on icon at bounding box center [279, 214] width 7 height 13
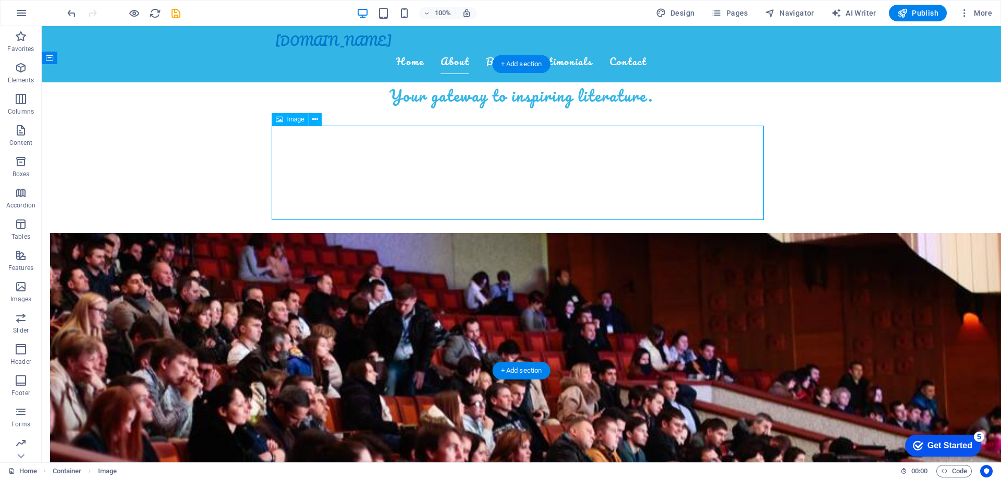
select select "px"
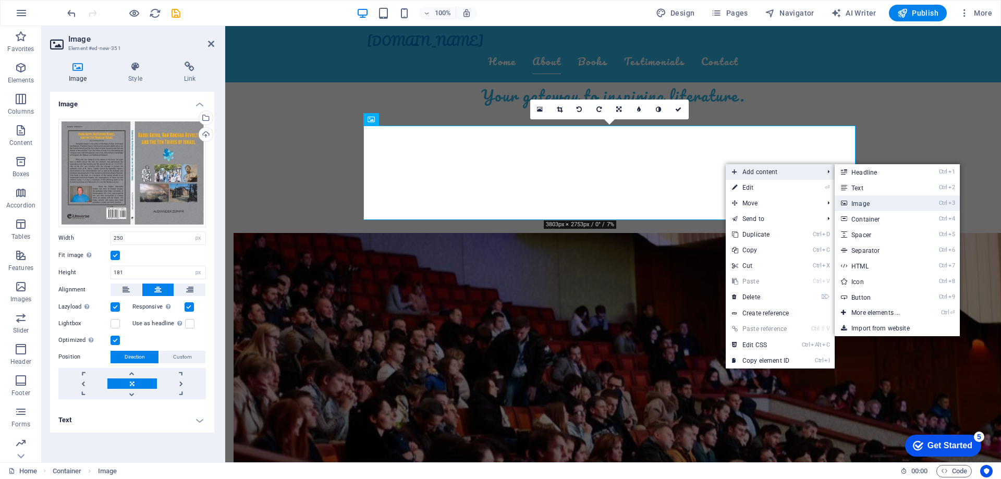
click at [874, 201] on link "Ctrl 3 Image" at bounding box center [878, 204] width 86 height 16
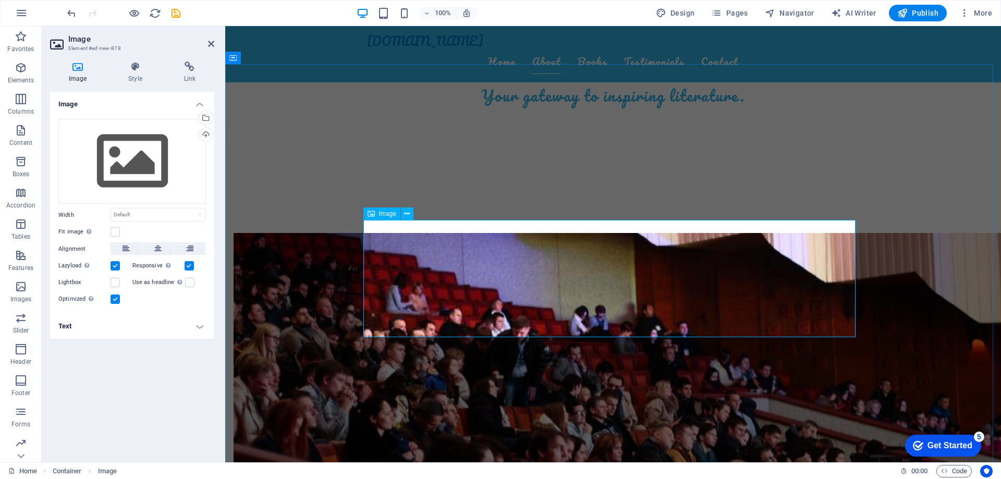
click at [134, 157] on div "Drag files here, click to choose files or select files from Files or our free s…" at bounding box center [132, 162] width 148 height 86
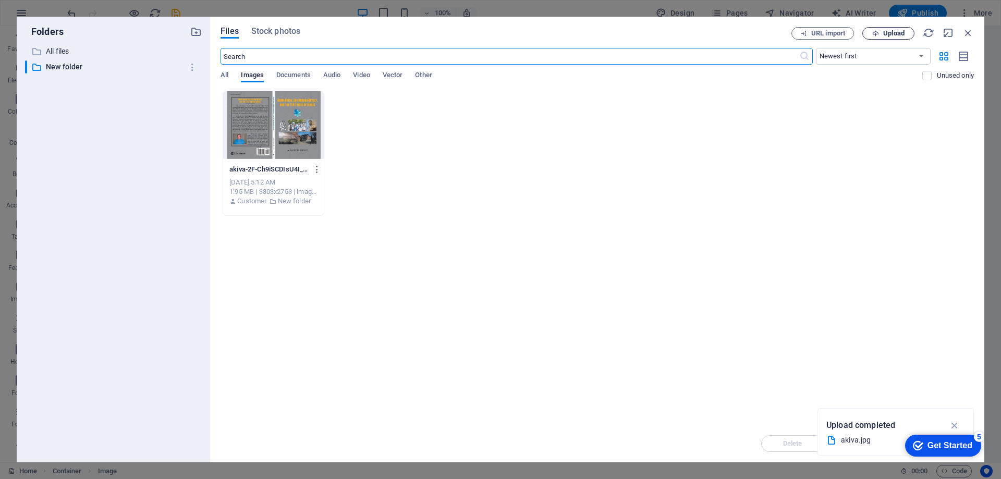
click at [897, 34] on span "Upload" at bounding box center [893, 33] width 21 height 6
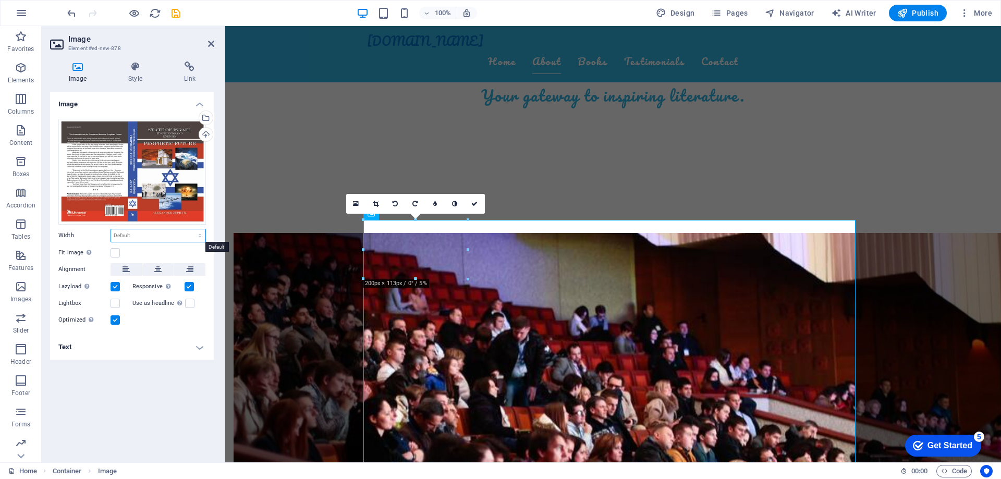
click at [130, 236] on select "Default auto px rem % em vh vw" at bounding box center [158, 235] width 94 height 13
select select "px"
click at [191, 229] on select "Default auto px rem % em vh vw" at bounding box center [158, 235] width 94 height 13
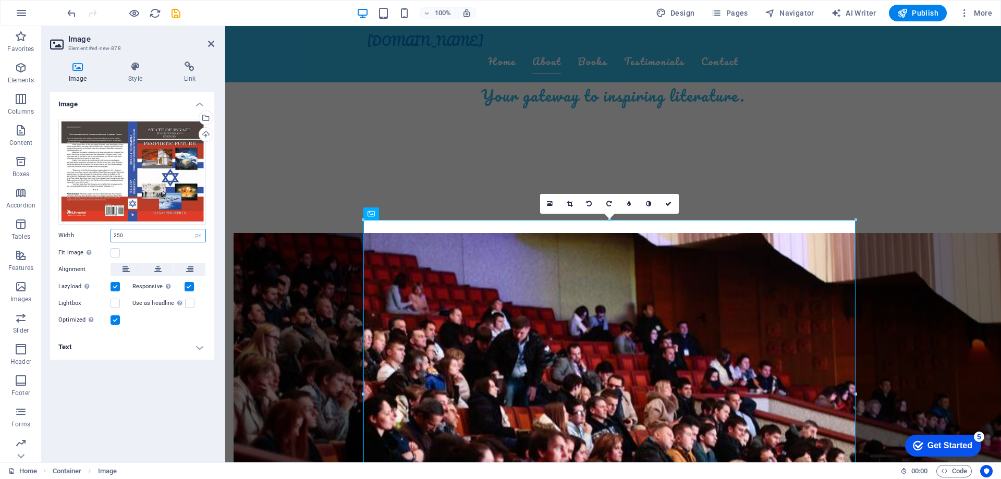
type input "250"
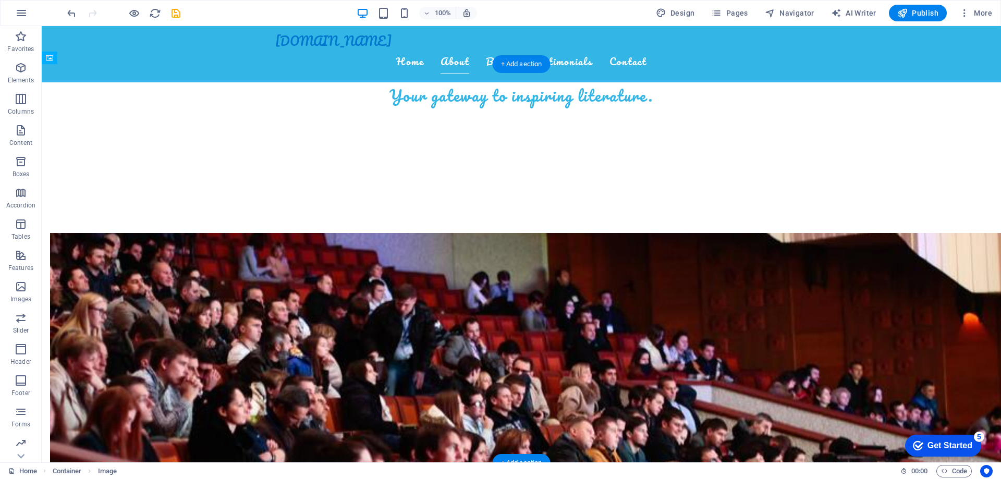
drag, startPoint x: 354, startPoint y: 165, endPoint x: 498, endPoint y: 251, distance: 167.2
drag, startPoint x: 505, startPoint y: 251, endPoint x: 510, endPoint y: 215, distance: 36.3
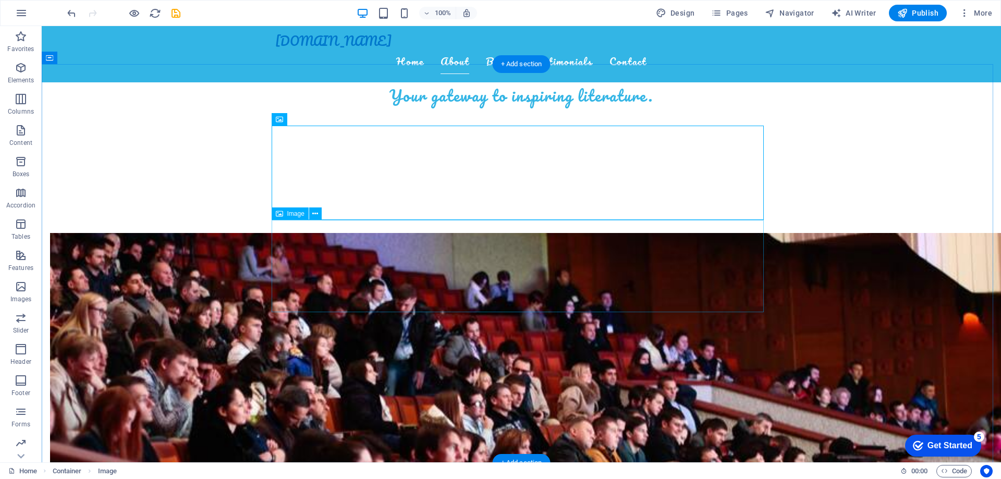
click at [313, 213] on icon at bounding box center [315, 214] width 6 height 11
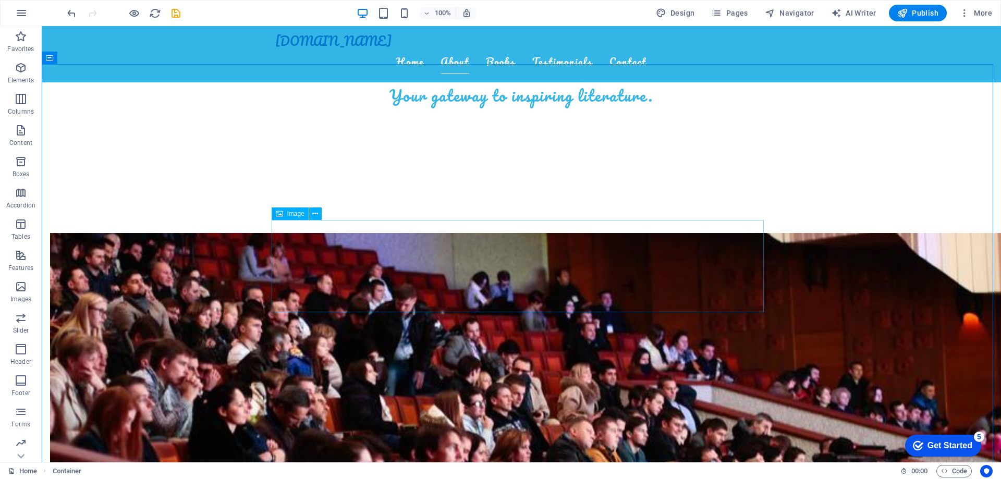
click at [282, 212] on icon at bounding box center [279, 214] width 7 height 13
click at [63, 56] on span "Container" at bounding box center [70, 58] width 27 height 6
click at [93, 58] on icon at bounding box center [96, 57] width 6 height 11
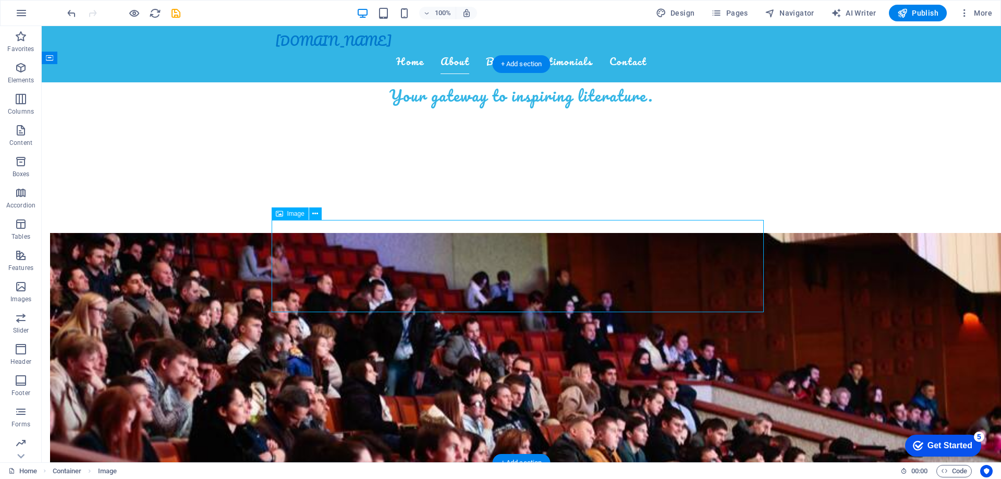
select select "px"
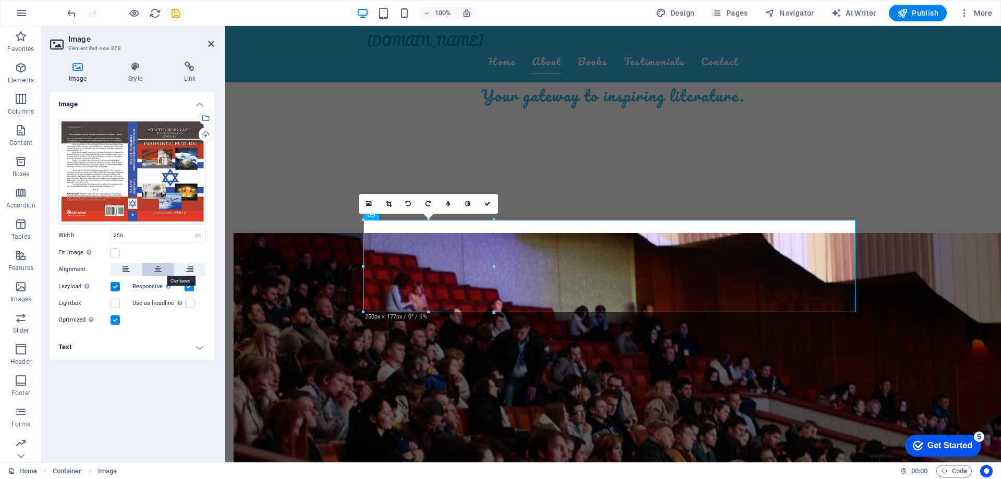
click at [158, 265] on icon at bounding box center [157, 269] width 7 height 13
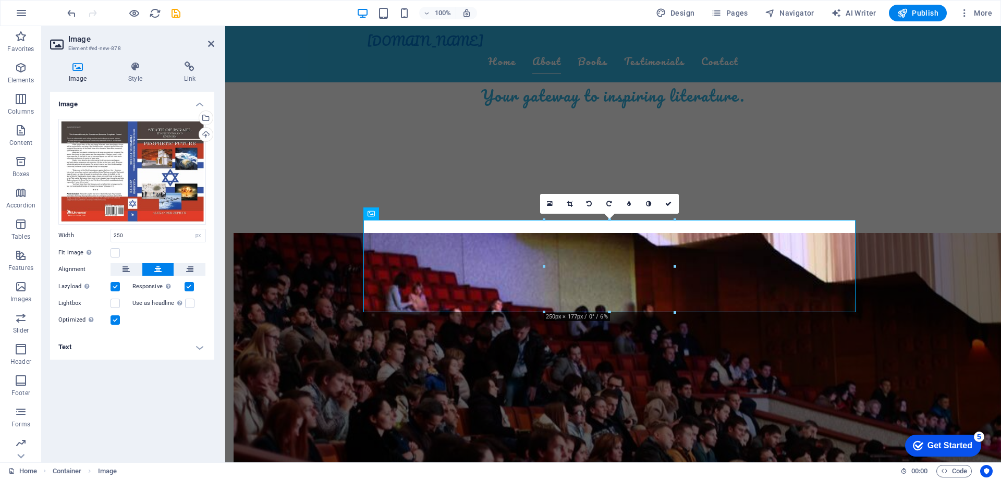
click at [197, 349] on h4 "Text" at bounding box center [132, 347] width 164 height 25
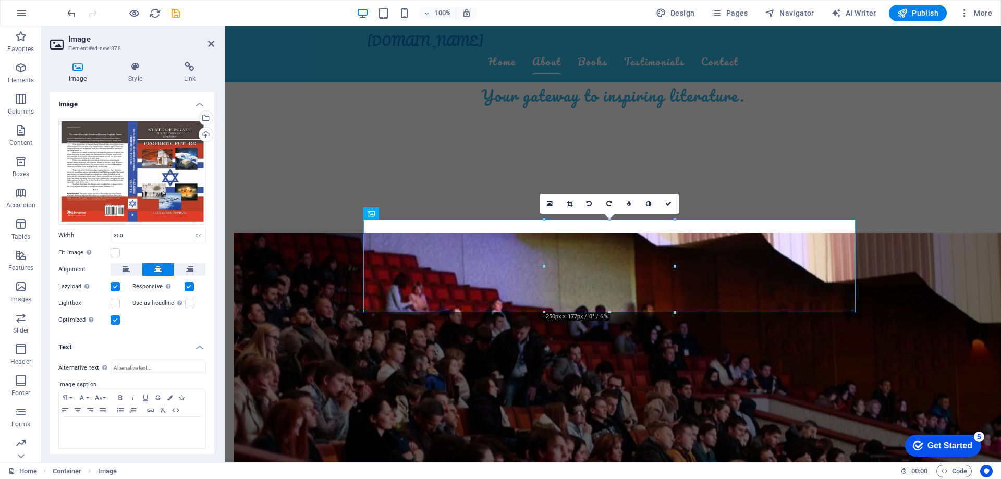
click at [197, 349] on h4 "Text" at bounding box center [132, 344] width 164 height 19
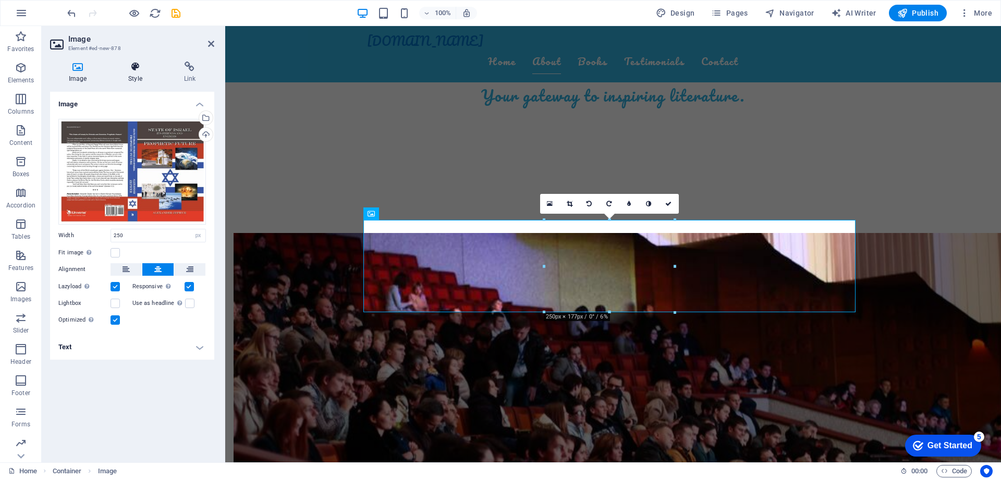
click at [137, 78] on h4 "Style" at bounding box center [137, 73] width 55 height 22
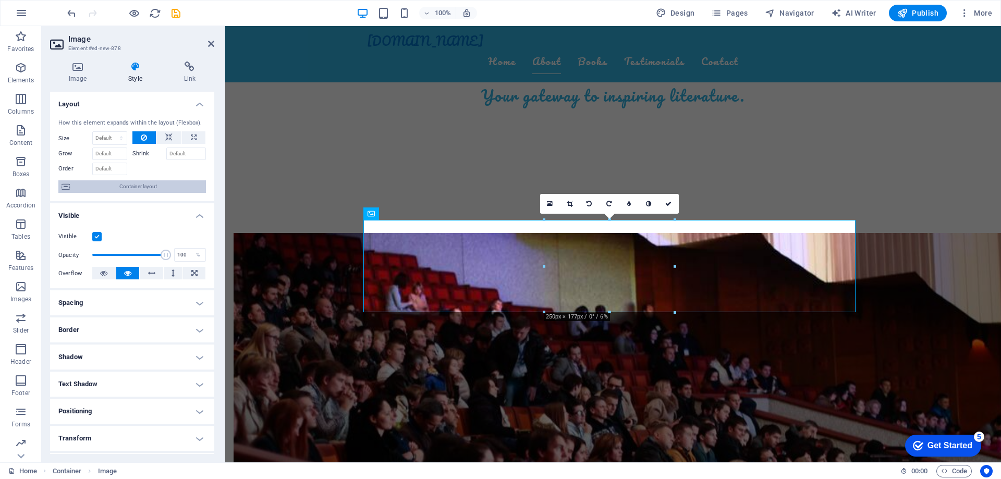
click at [129, 187] on span "Container layout" at bounding box center [138, 186] width 130 height 13
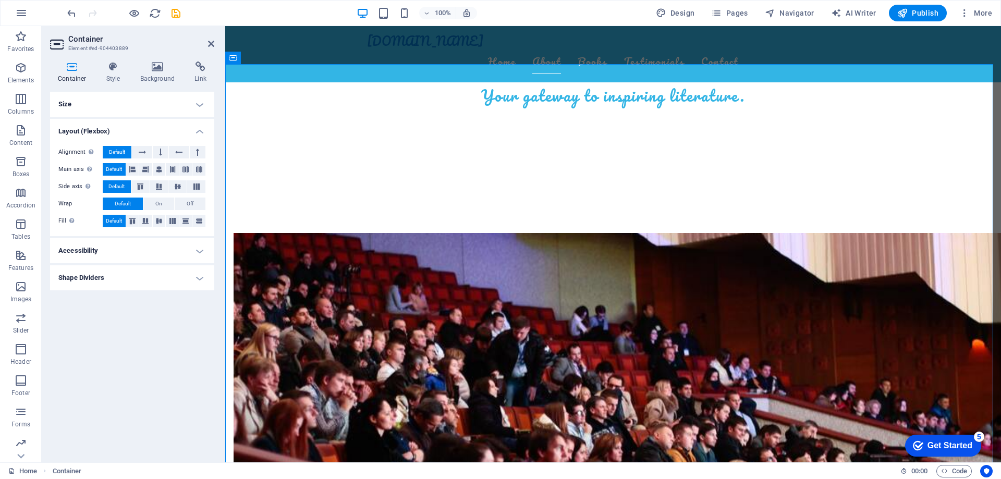
click at [200, 103] on h4 "Size" at bounding box center [132, 104] width 164 height 25
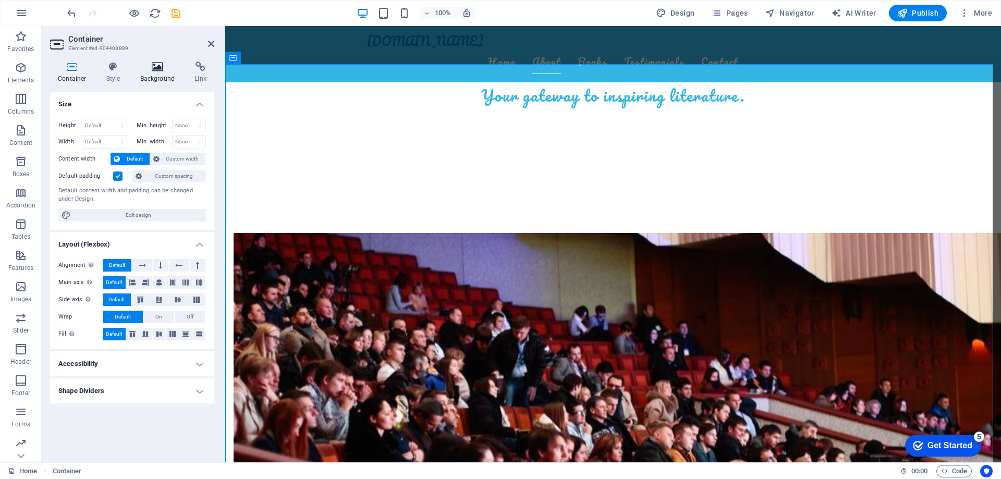
click at [161, 72] on h4 "Background" at bounding box center [159, 73] width 55 height 22
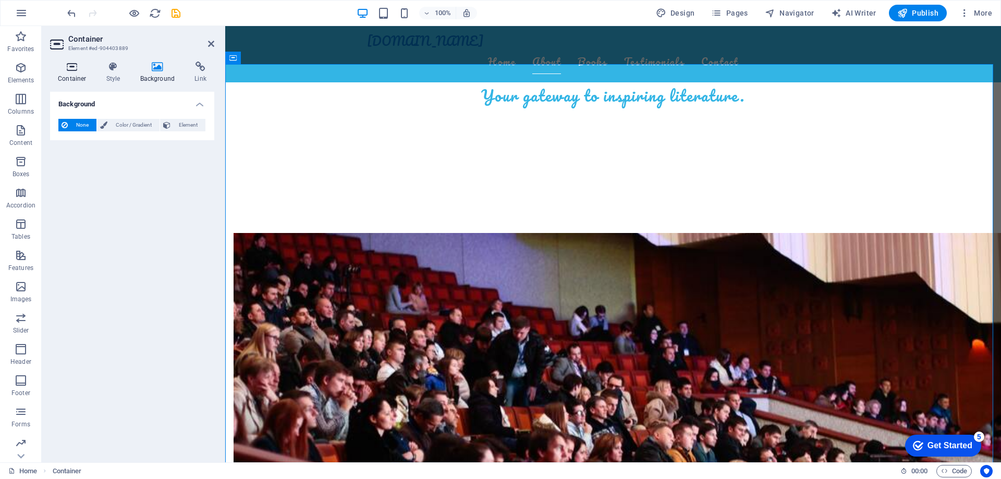
click at [70, 72] on h4 "Container" at bounding box center [74, 73] width 48 height 22
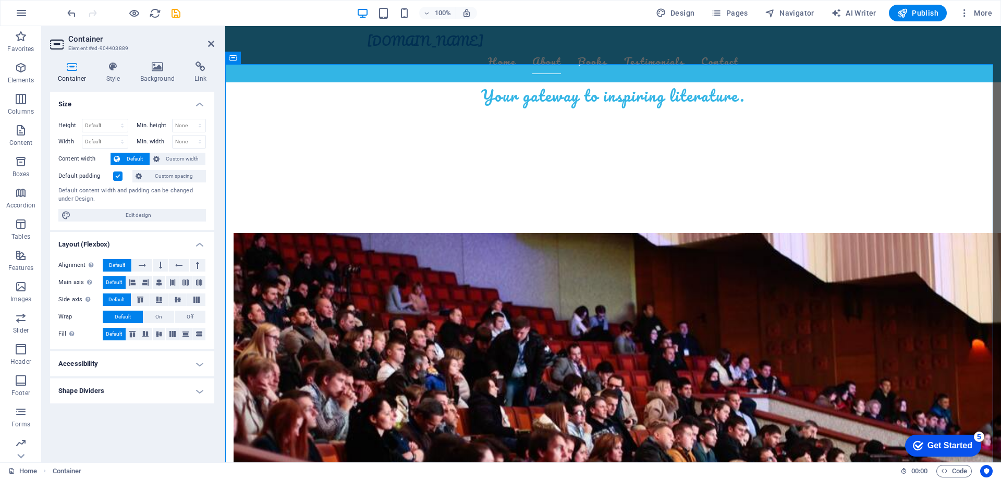
click at [89, 41] on h2 "Container" at bounding box center [141, 38] width 146 height 9
click at [215, 41] on aside "Container Element #ed-904403889 Container Style Background Link Size Height Def…" at bounding box center [134, 244] width 184 height 436
click at [210, 43] on icon at bounding box center [211, 44] width 6 height 8
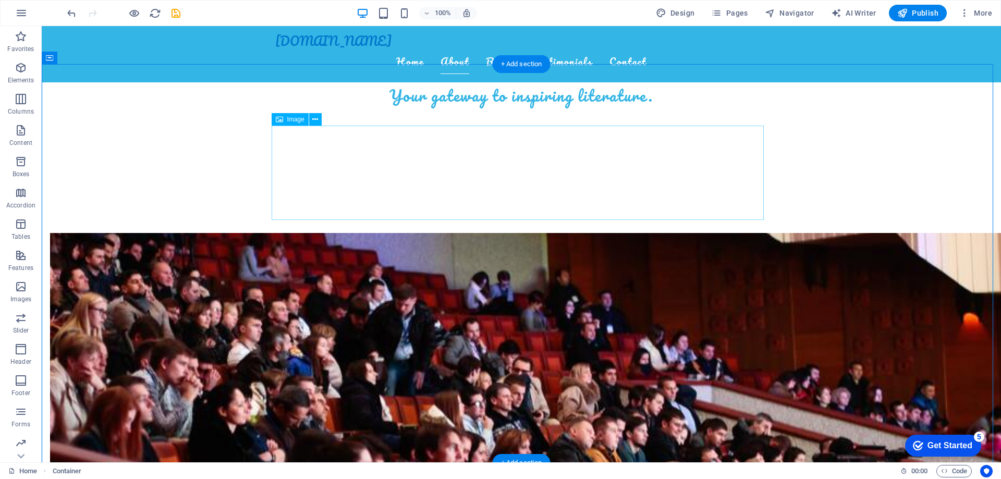
click at [526, 67] on div "+ Add section" at bounding box center [522, 64] width 58 height 18
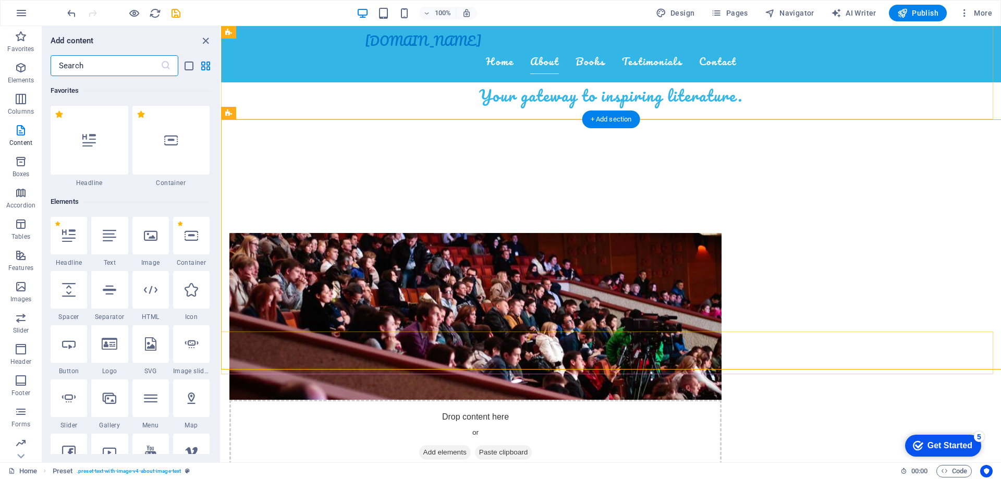
scroll to position [125, 0]
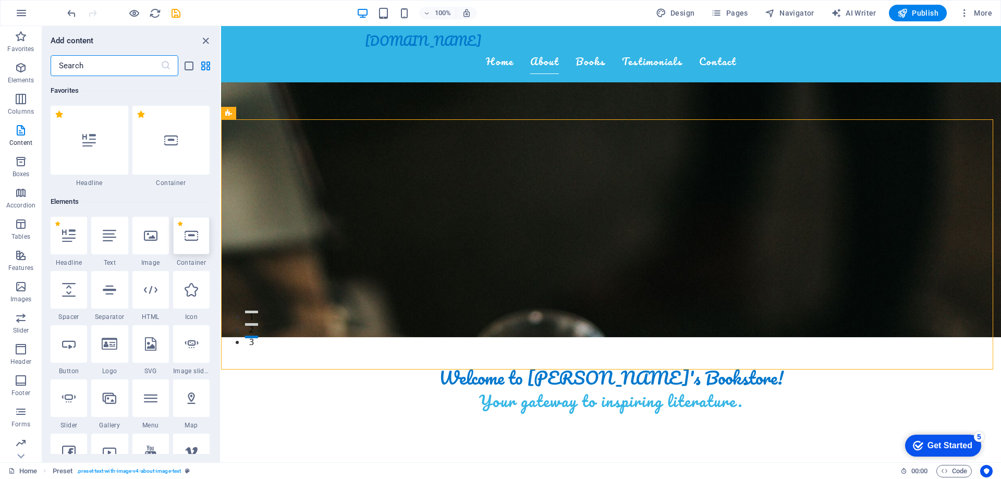
click at [189, 237] on icon at bounding box center [192, 236] width 14 height 14
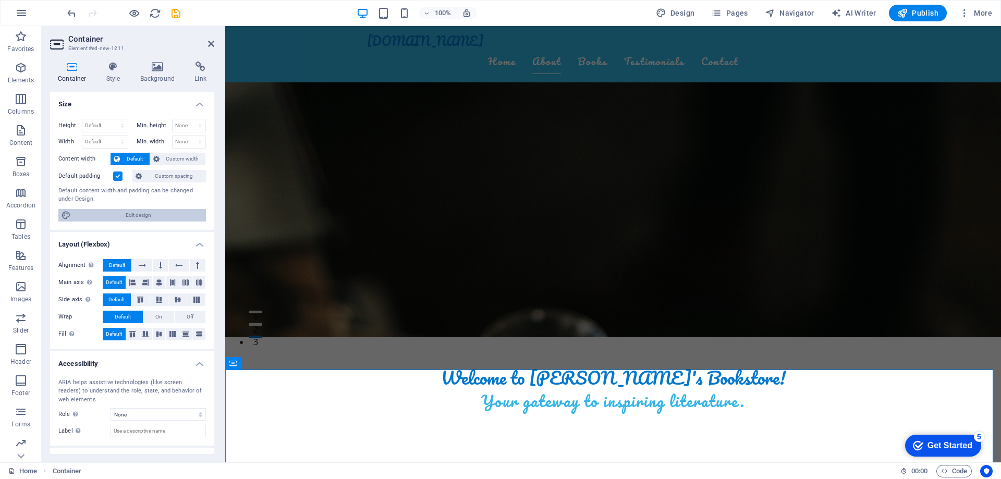
click at [123, 214] on span "Edit design" at bounding box center [138, 215] width 129 height 13
select select "px"
select select "200"
select select "px"
select select "rem"
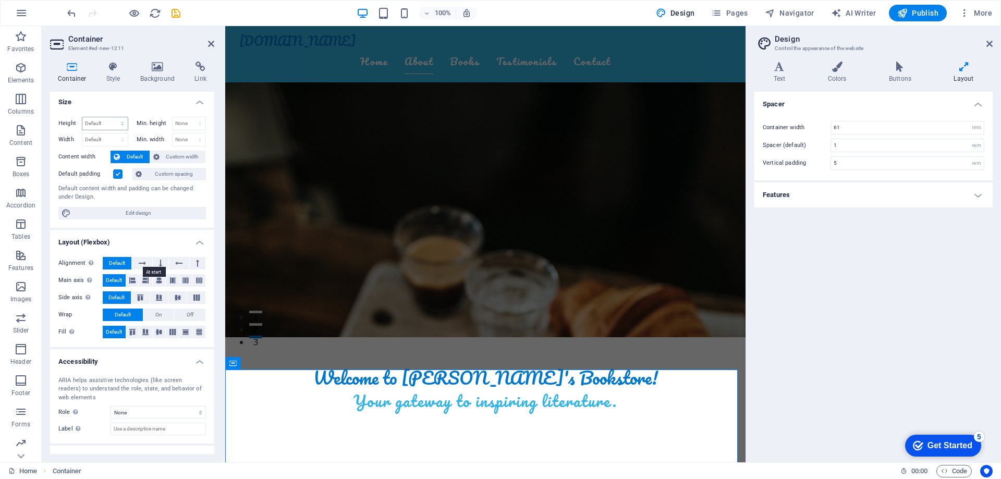
scroll to position [0, 0]
click at [116, 72] on h4 "Style" at bounding box center [116, 73] width 34 height 22
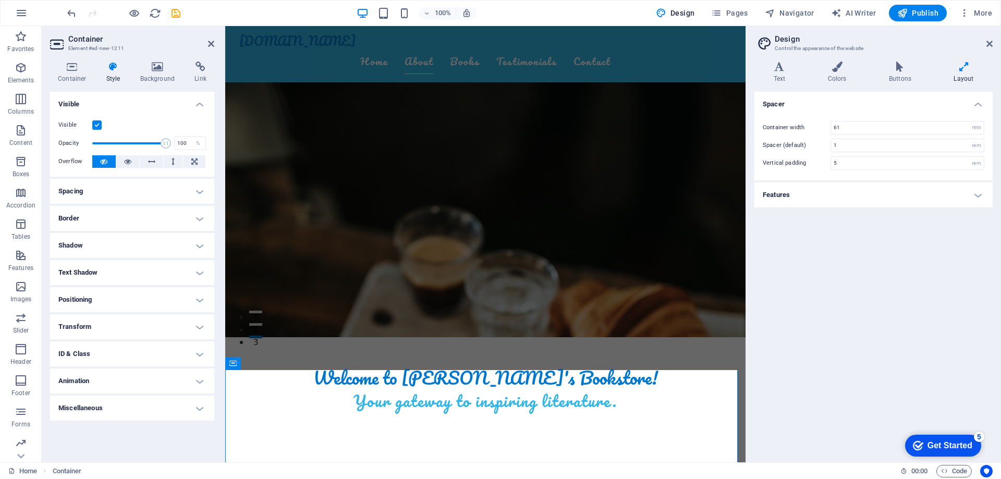
click at [156, 186] on h4 "Spacing" at bounding box center [132, 191] width 164 height 25
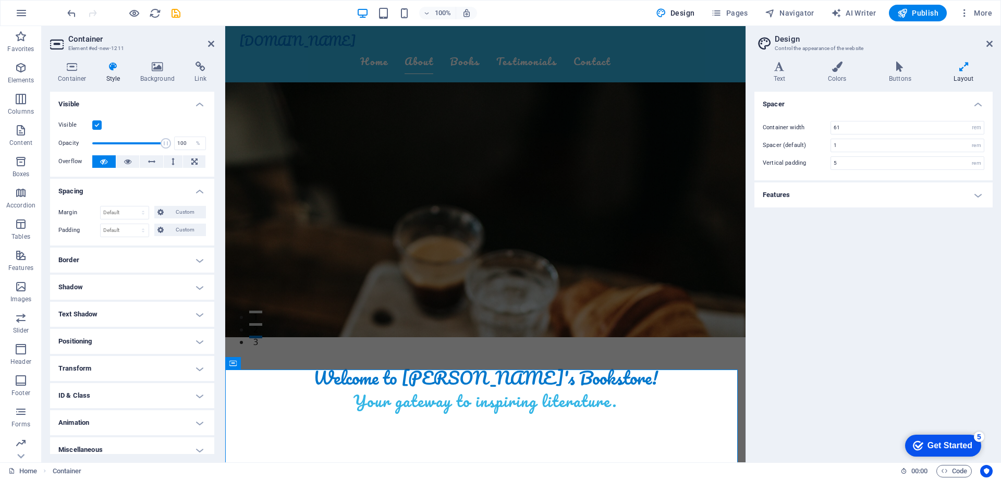
click at [160, 58] on div "Container Style Background Link Size Height Default px rem % vh vw Min. height …" at bounding box center [132, 257] width 181 height 409
click at [163, 70] on icon at bounding box center [157, 67] width 51 height 10
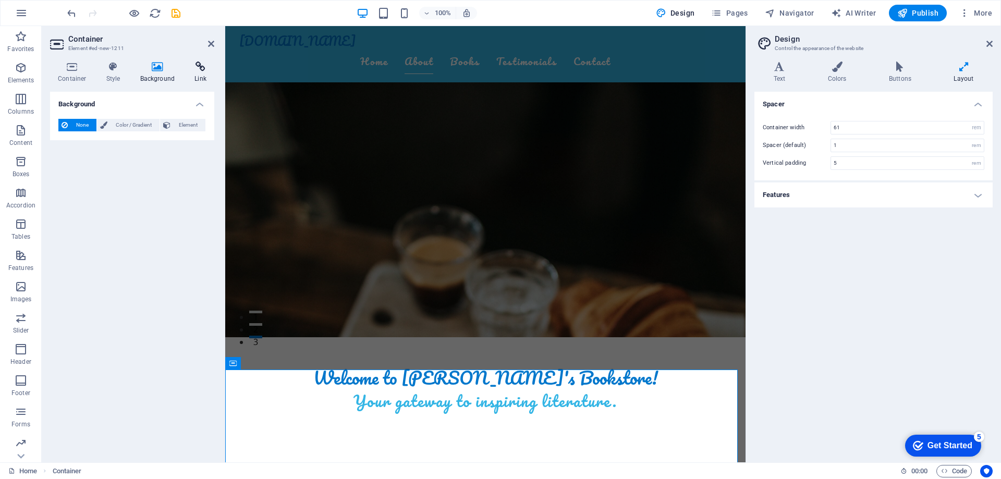
click at [195, 73] on h4 "Link" at bounding box center [201, 73] width 28 height 22
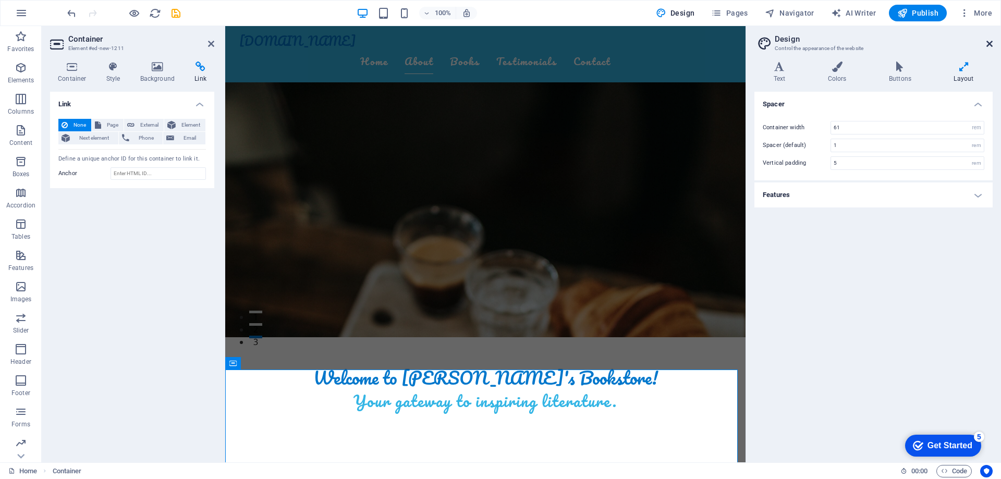
click at [987, 40] on icon at bounding box center [990, 44] width 6 height 8
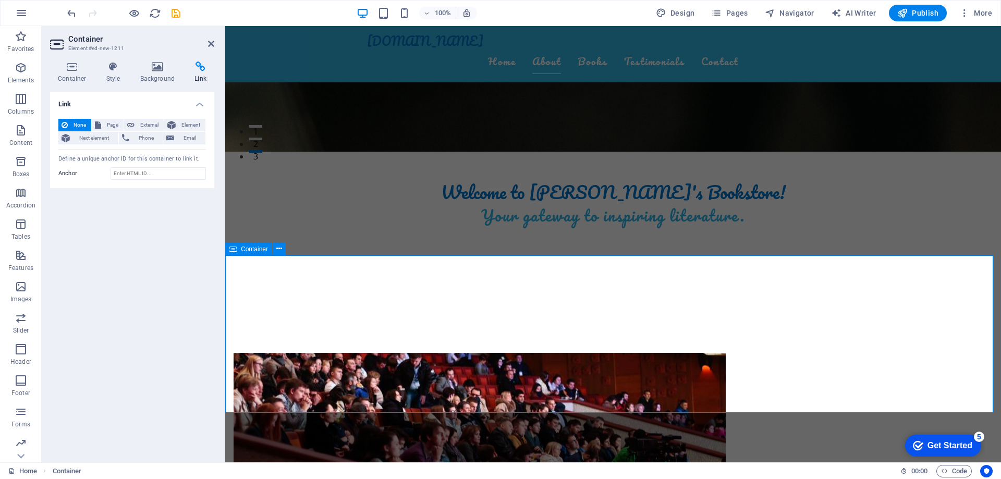
scroll to position [313, 0]
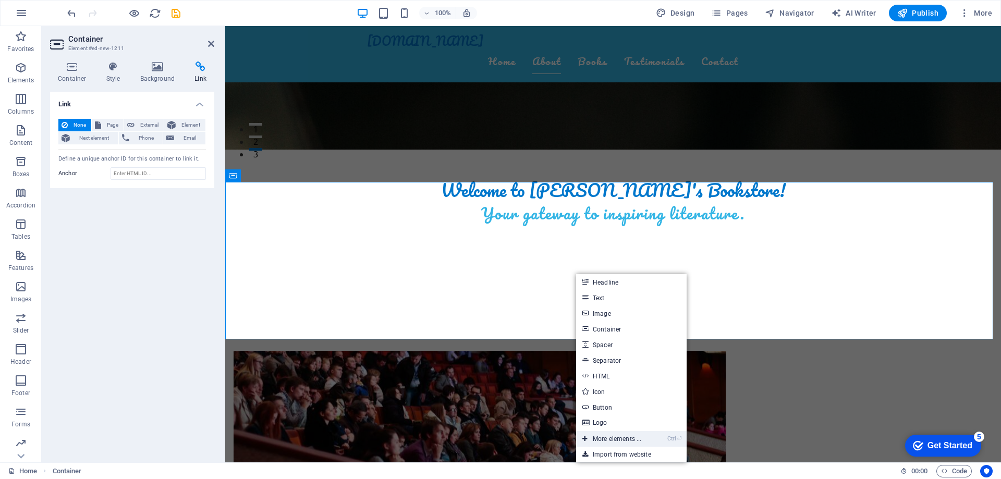
click at [625, 440] on link "Ctrl ⏎ More elements ..." at bounding box center [611, 439] width 71 height 16
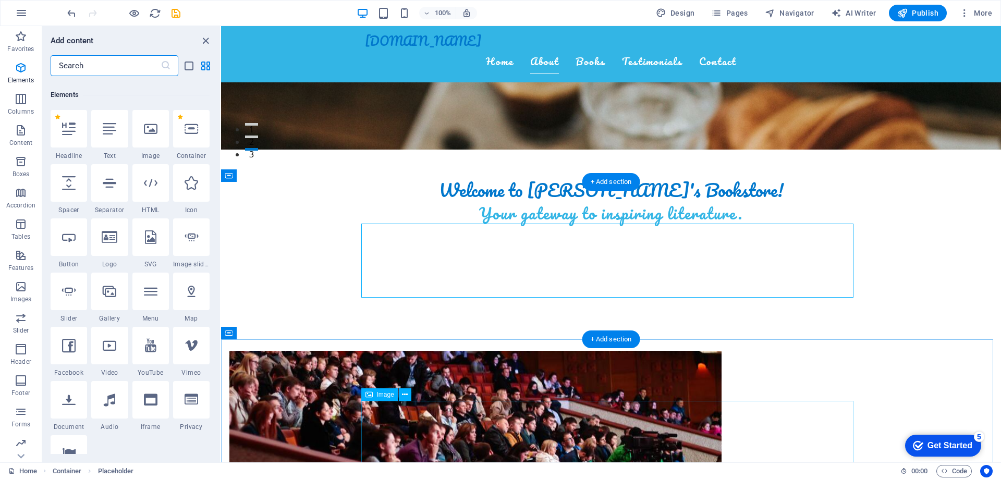
scroll to position [111, 0]
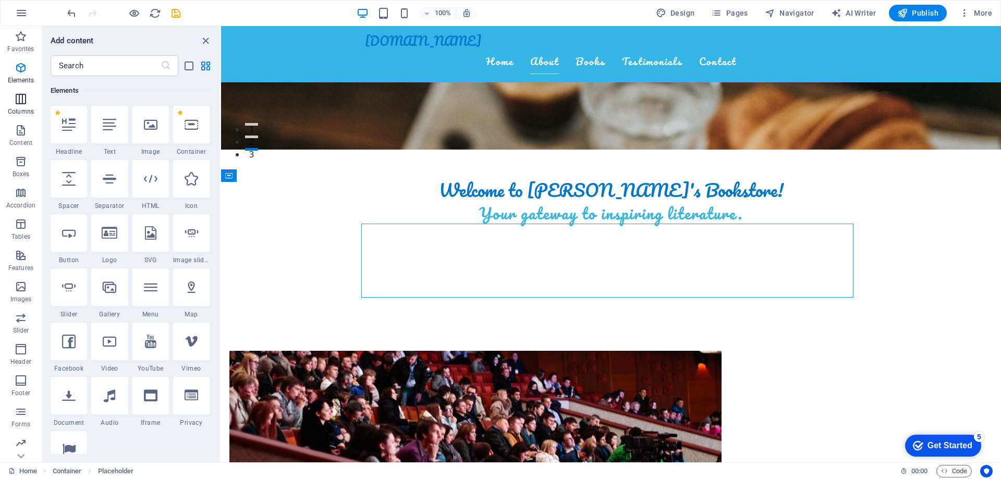
click at [21, 104] on icon "button" at bounding box center [21, 99] width 13 height 13
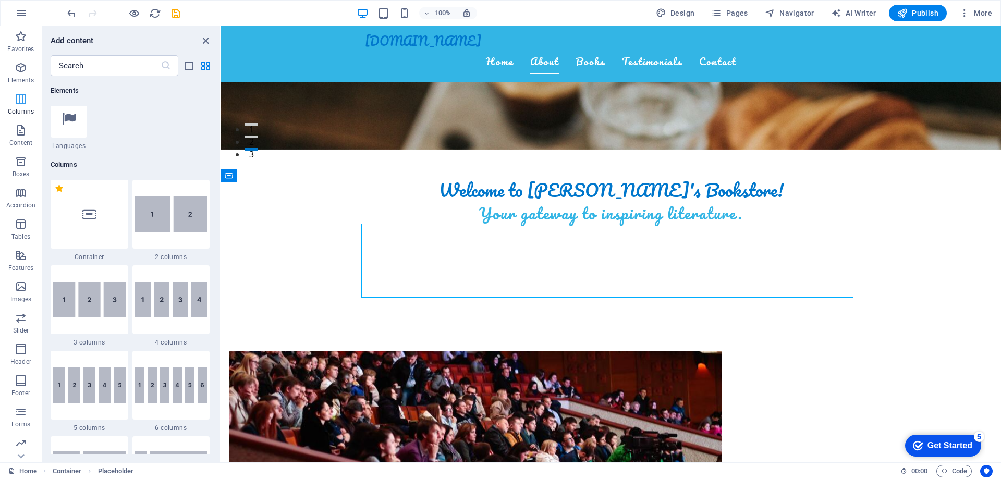
scroll to position [516, 0]
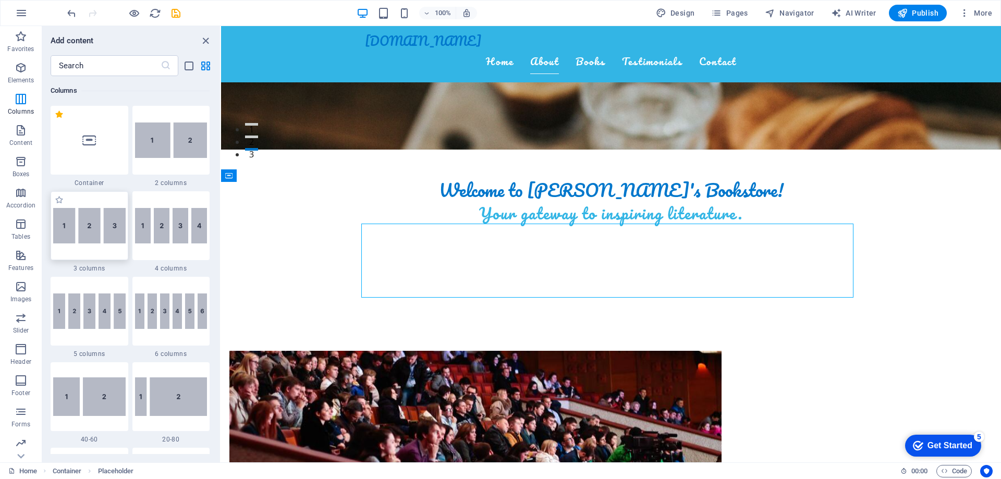
click at [97, 247] on div at bounding box center [90, 225] width 78 height 69
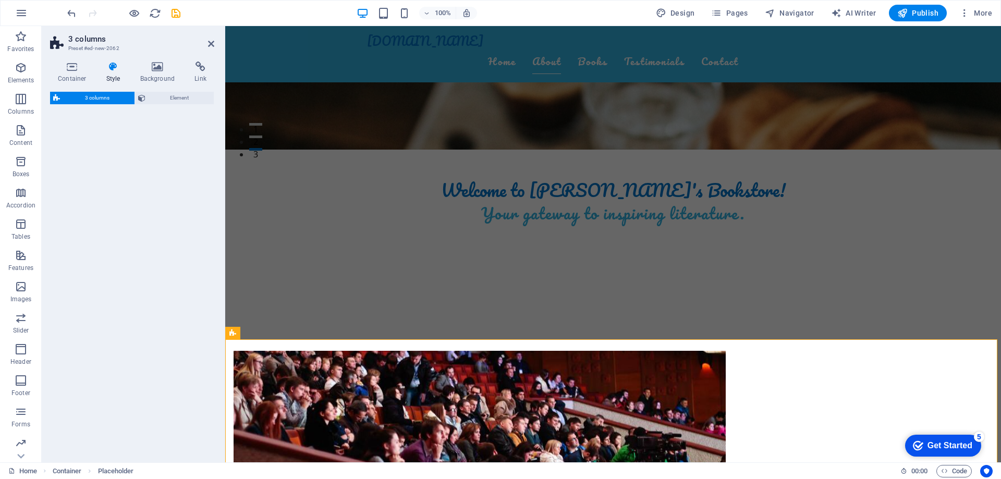
select select "rem"
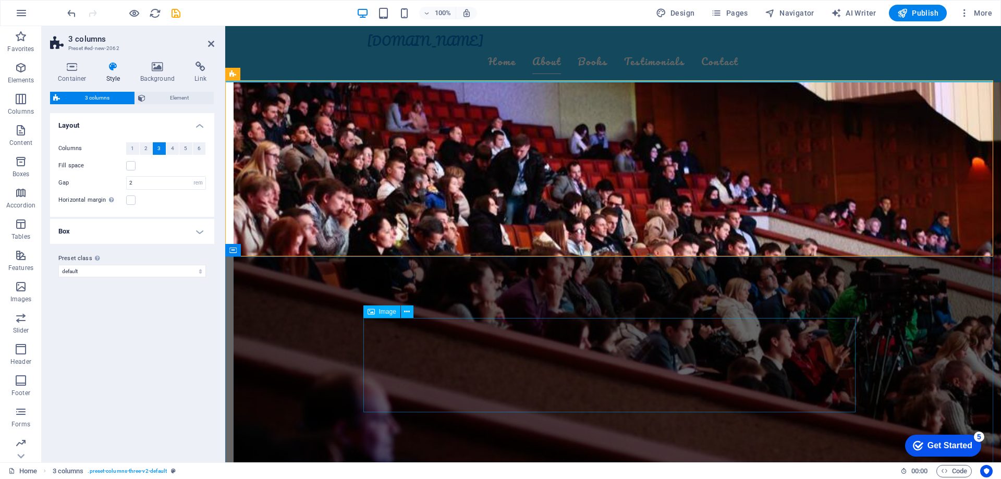
scroll to position [626, 0]
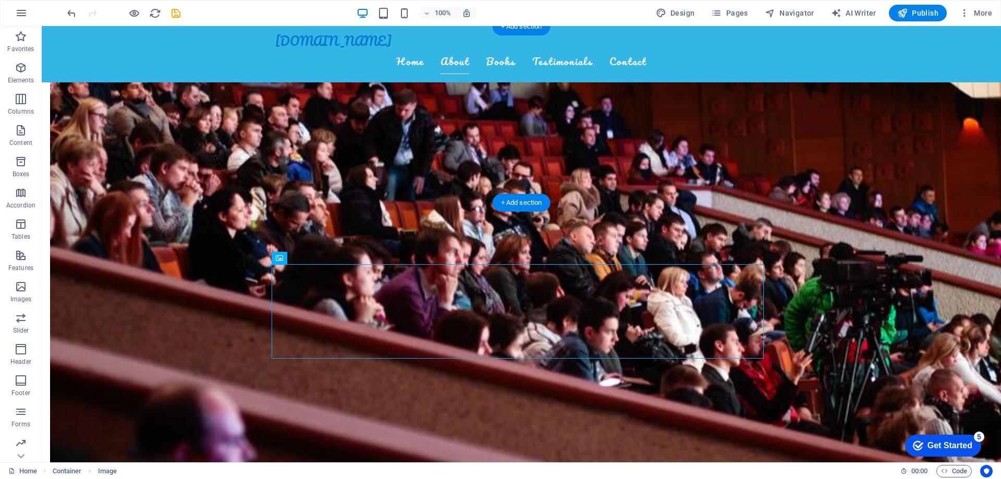
drag, startPoint x: 573, startPoint y: 271, endPoint x: 375, endPoint y: 109, distance: 255.7
drag, startPoint x: 538, startPoint y: 316, endPoint x: 518, endPoint y: 122, distance: 195.5
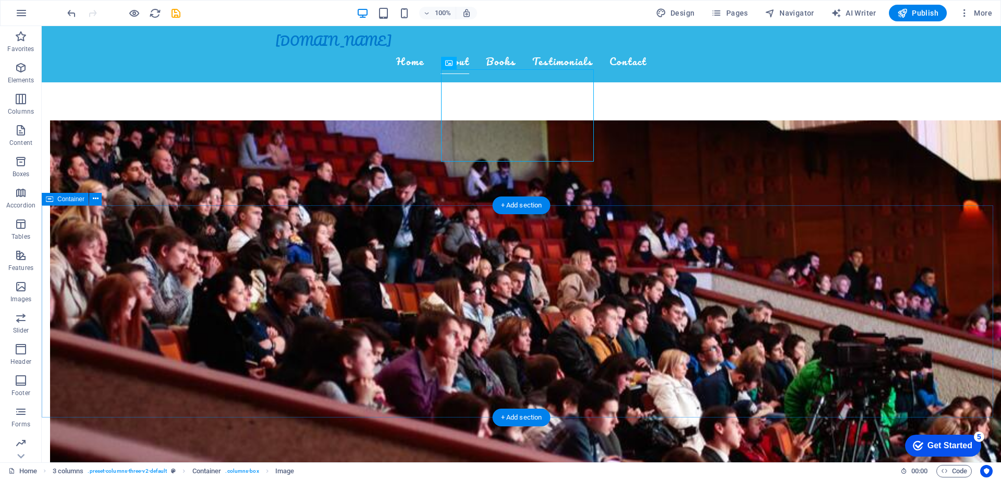
scroll to position [469, 0]
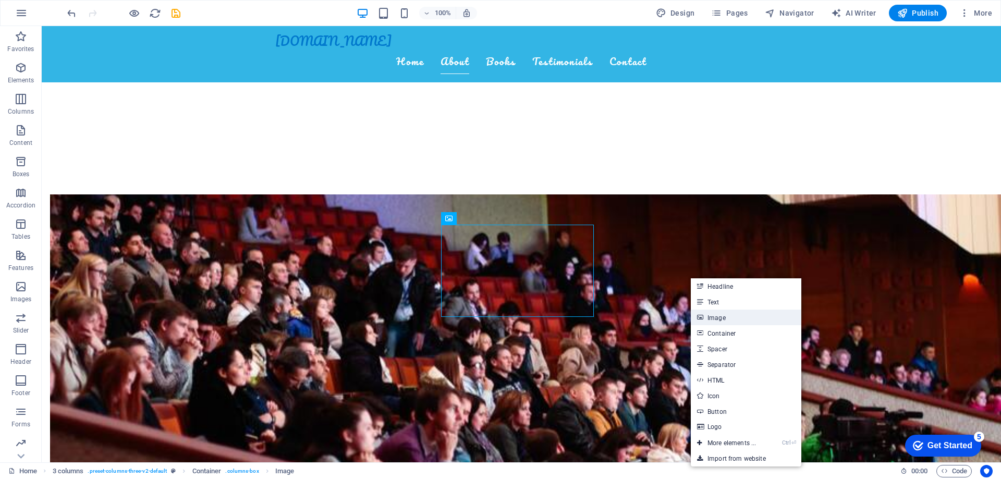
click at [738, 321] on link "Image" at bounding box center [746, 318] width 111 height 16
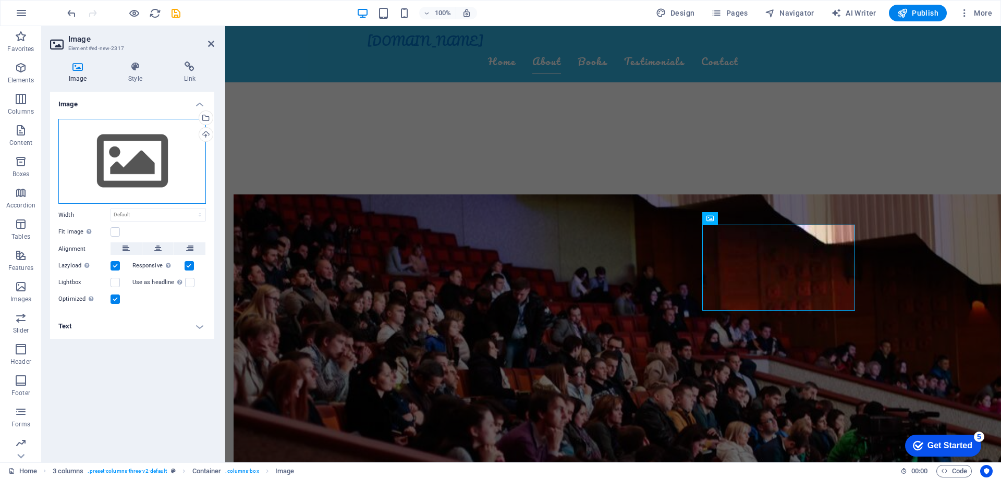
click at [155, 177] on div "Drag files here, click to choose files or select files from Files or our free s…" at bounding box center [132, 162] width 148 height 86
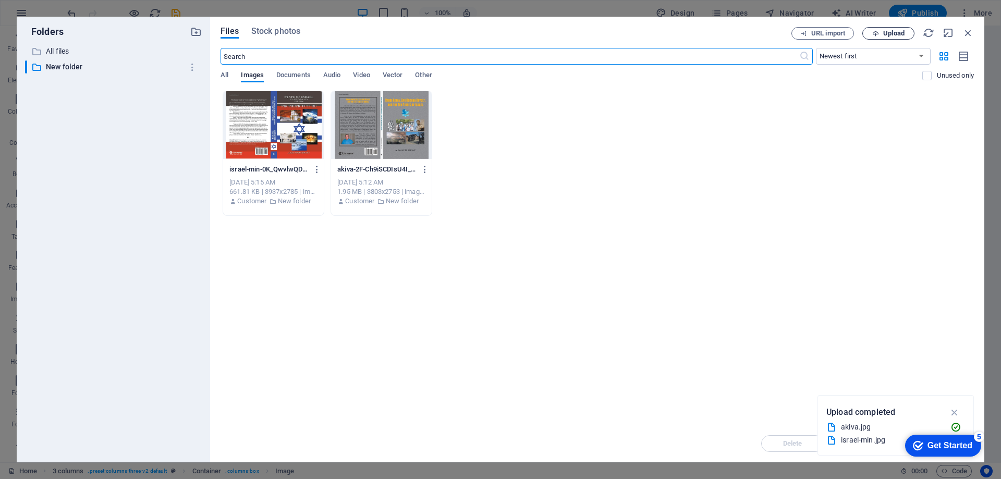
click at [894, 28] on button "Upload" at bounding box center [889, 33] width 52 height 13
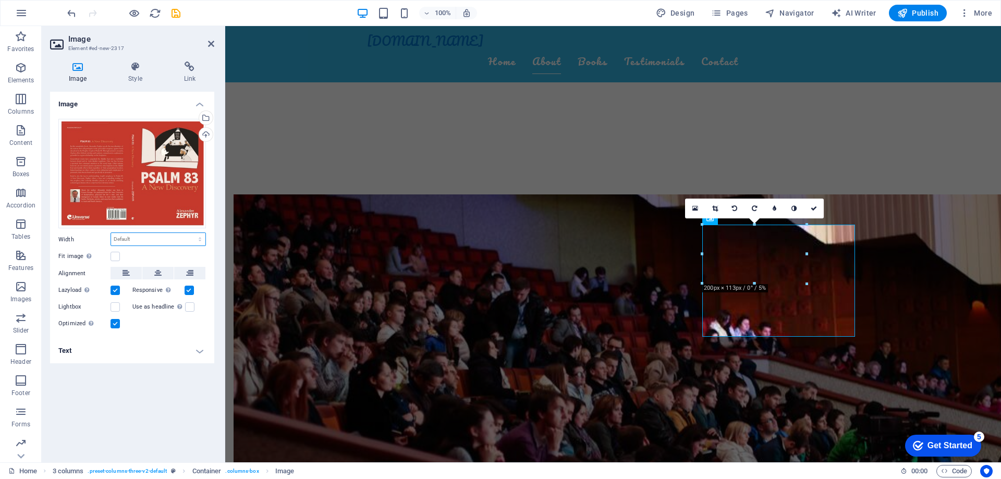
click at [163, 238] on select "Default auto px rem % em vh vw" at bounding box center [158, 239] width 94 height 13
select select "px"
click at [191, 233] on select "Default auto px rem % em vh vw" at bounding box center [158, 239] width 94 height 13
type input "250"
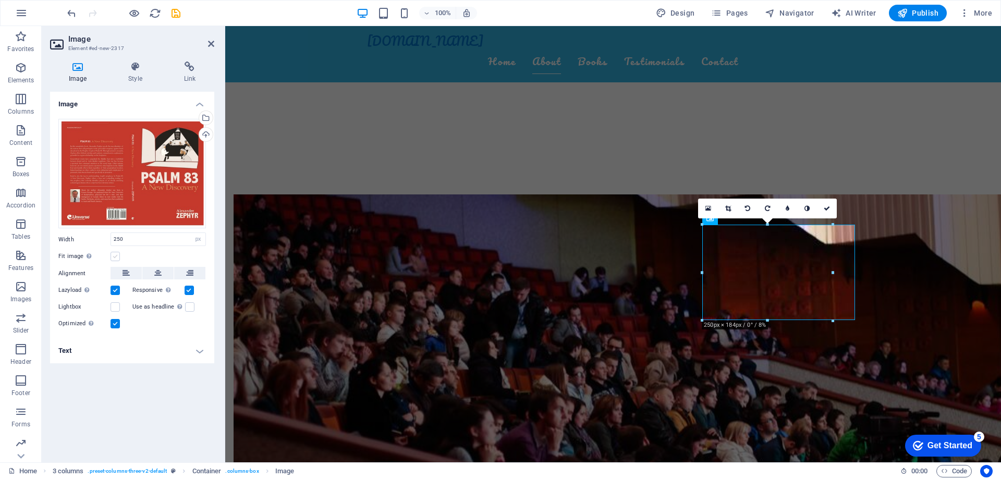
click at [111, 257] on label at bounding box center [115, 256] width 9 height 9
click at [0, 0] on input "Fit image Automatically fit image to a fixed width and height" at bounding box center [0, 0] width 0 height 0
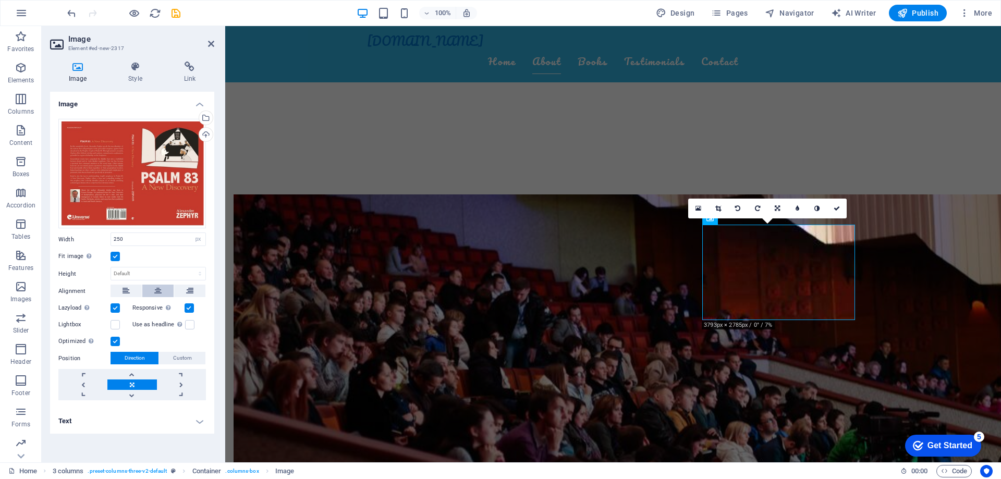
click at [159, 290] on icon at bounding box center [157, 291] width 7 height 13
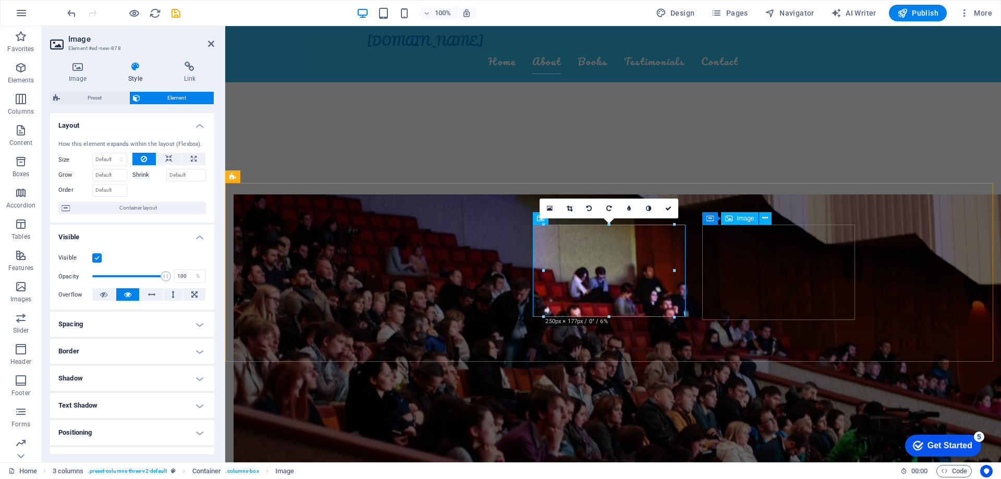
select select "px"
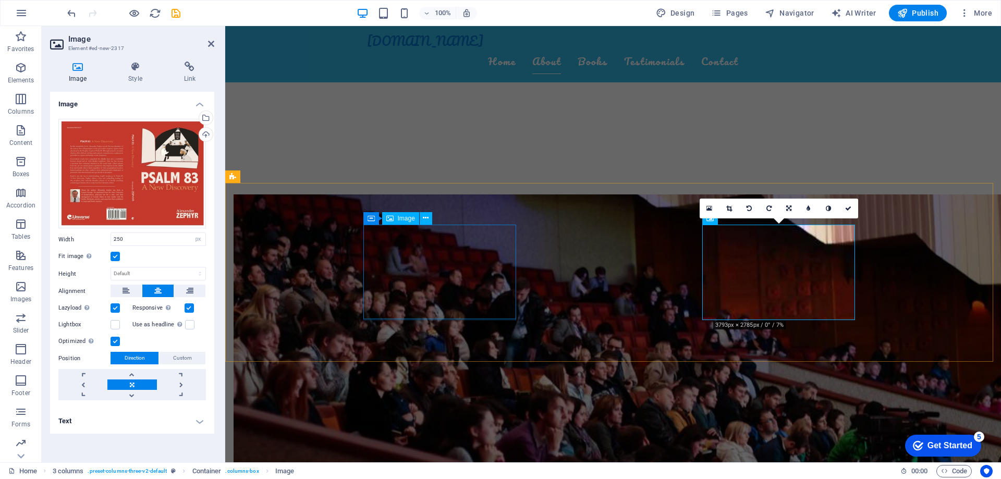
select select "px"
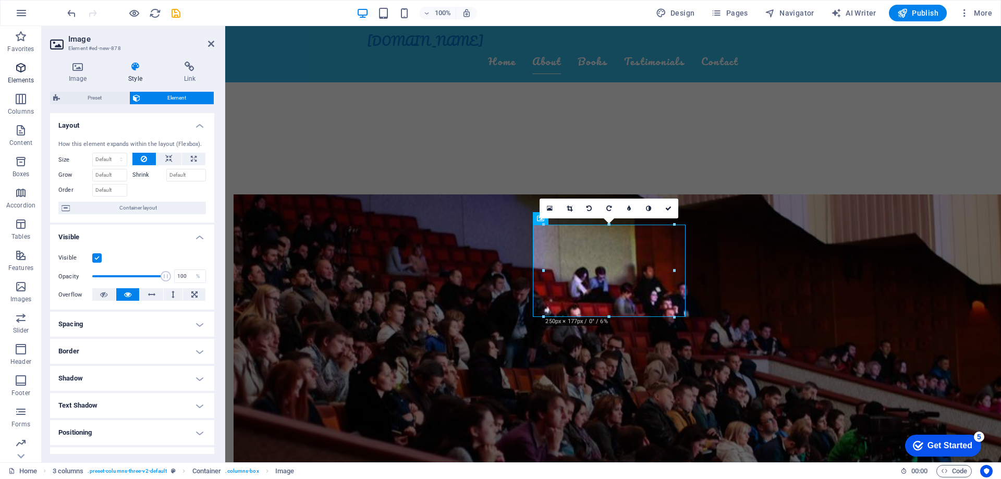
click at [22, 66] on icon "button" at bounding box center [21, 68] width 13 height 13
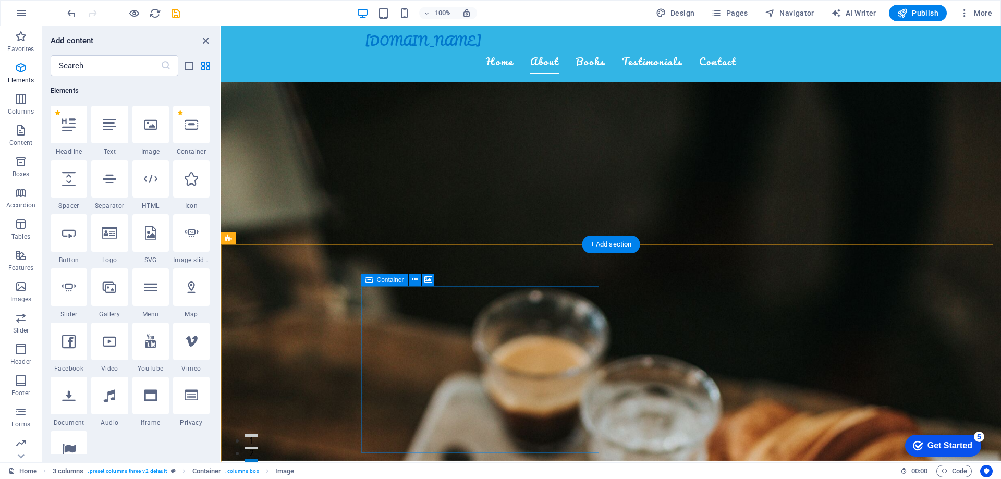
scroll to position [0, 0]
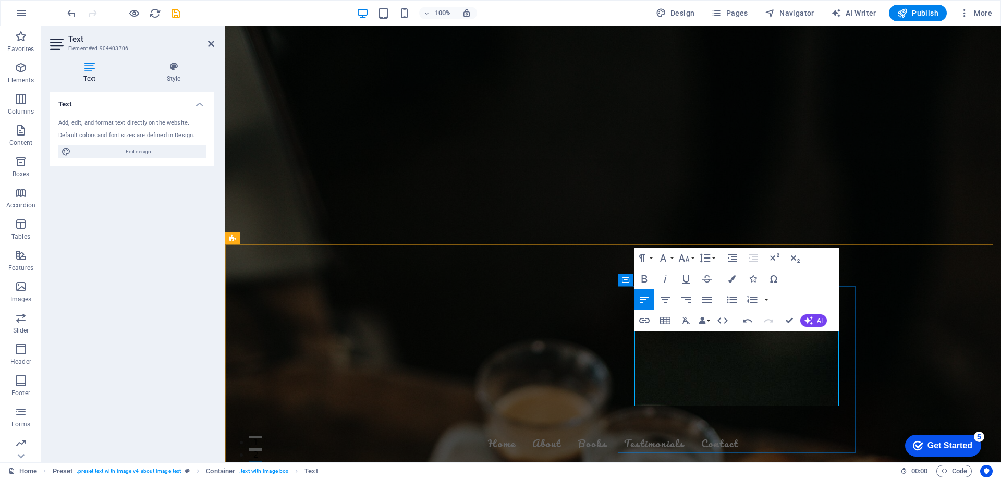
drag, startPoint x: 721, startPoint y: 336, endPoint x: 761, endPoint y: 335, distance: 40.2
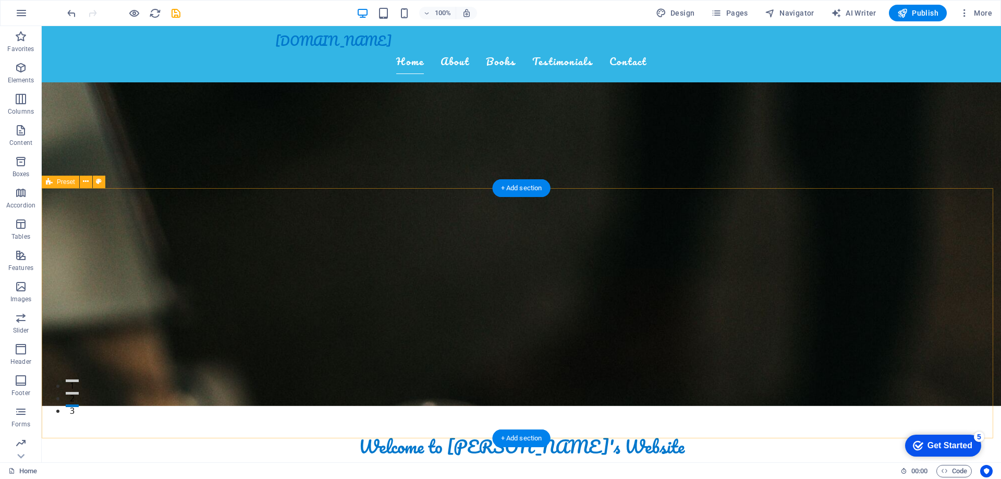
scroll to position [52, 0]
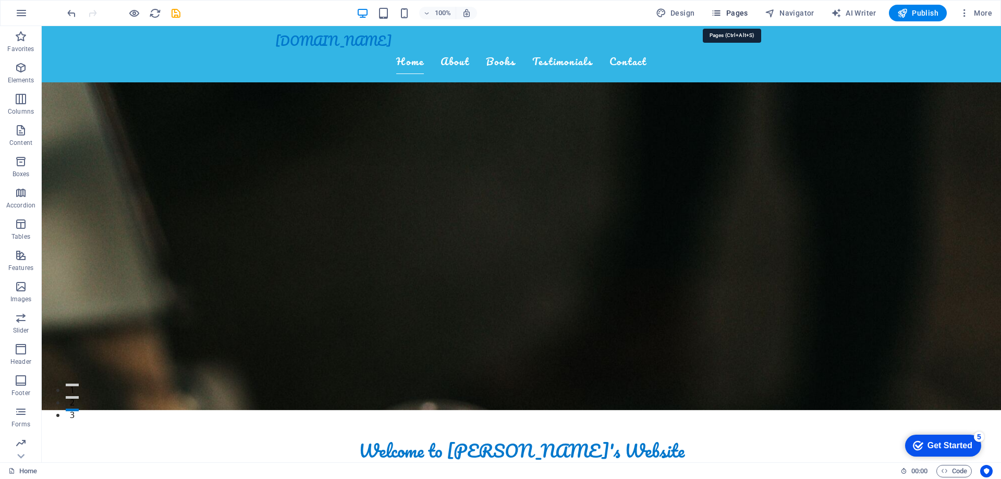
click at [730, 13] on span "Pages" at bounding box center [729, 13] width 37 height 10
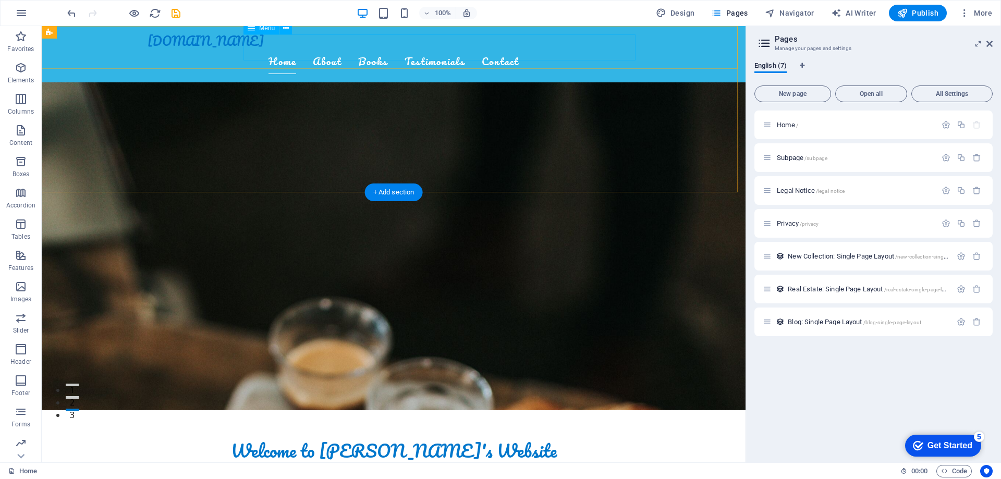
click at [544, 48] on nav "Home About Books Testimonials Contact" at bounding box center [394, 61] width 492 height 26
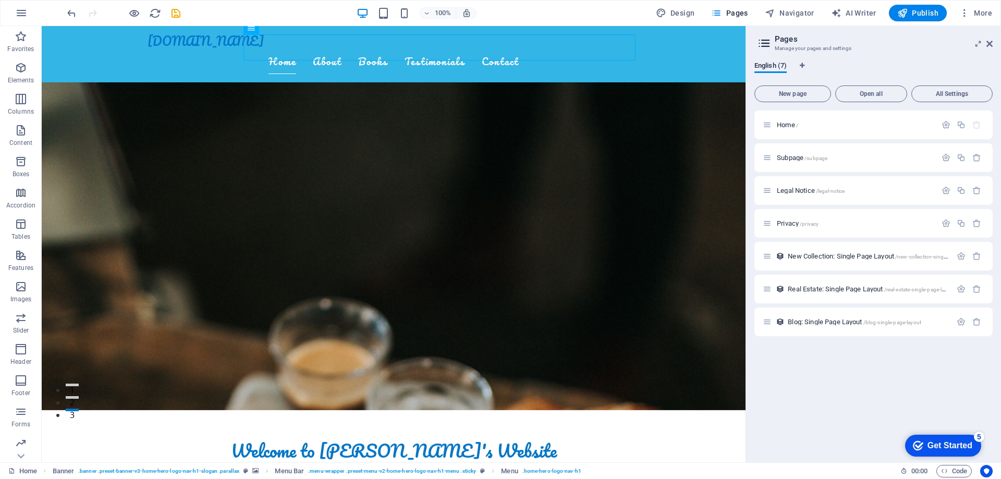
click at [985, 41] on h2 "Pages" at bounding box center [884, 38] width 218 height 9
click at [990, 43] on icon at bounding box center [990, 44] width 6 height 8
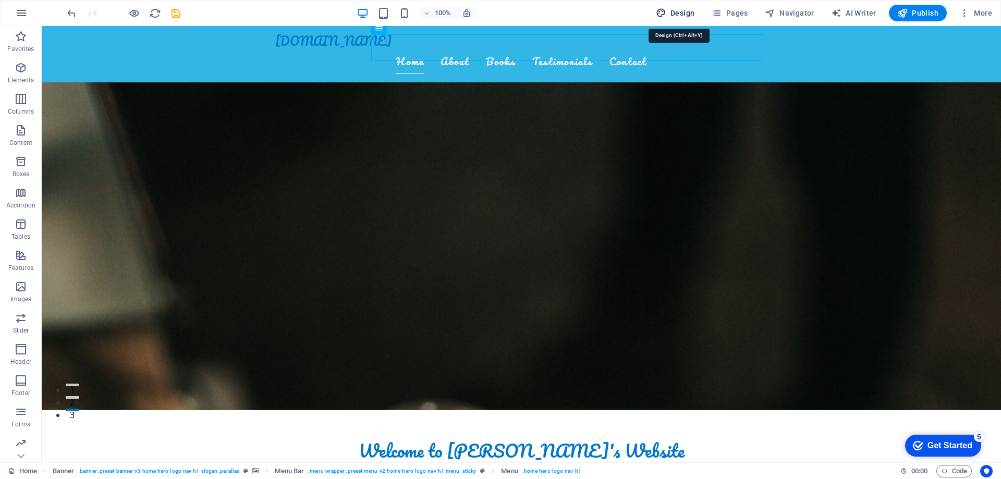
select select "rem"
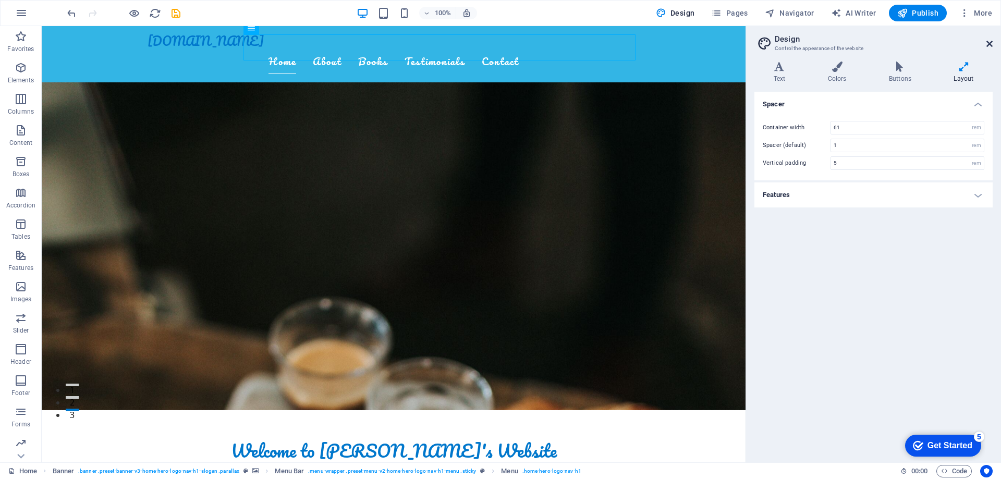
click at [988, 44] on icon at bounding box center [990, 44] width 6 height 8
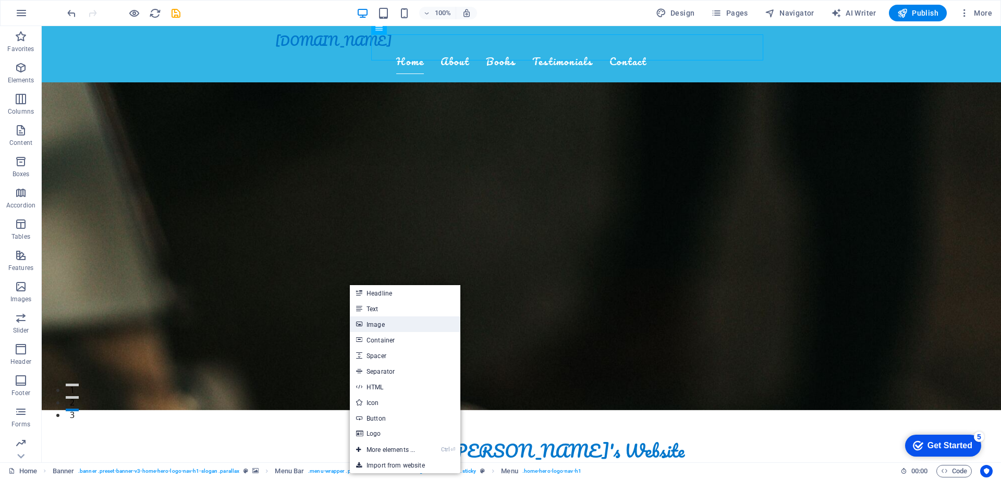
click at [383, 327] on link "Image" at bounding box center [405, 325] width 111 height 16
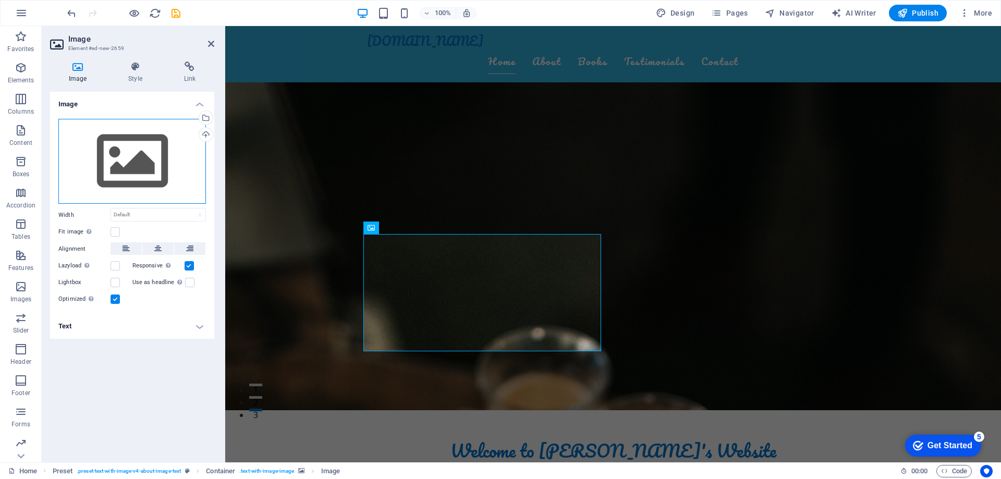
click at [140, 159] on div "Drag files here, click to choose files or select files from Files or our free s…" at bounding box center [132, 162] width 148 height 86
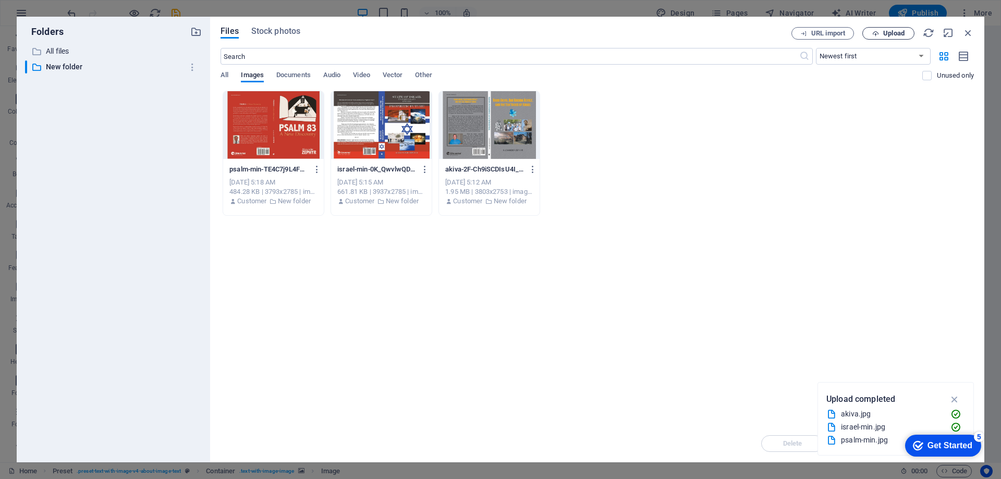
click at [884, 31] on span "Upload" at bounding box center [893, 33] width 21 height 6
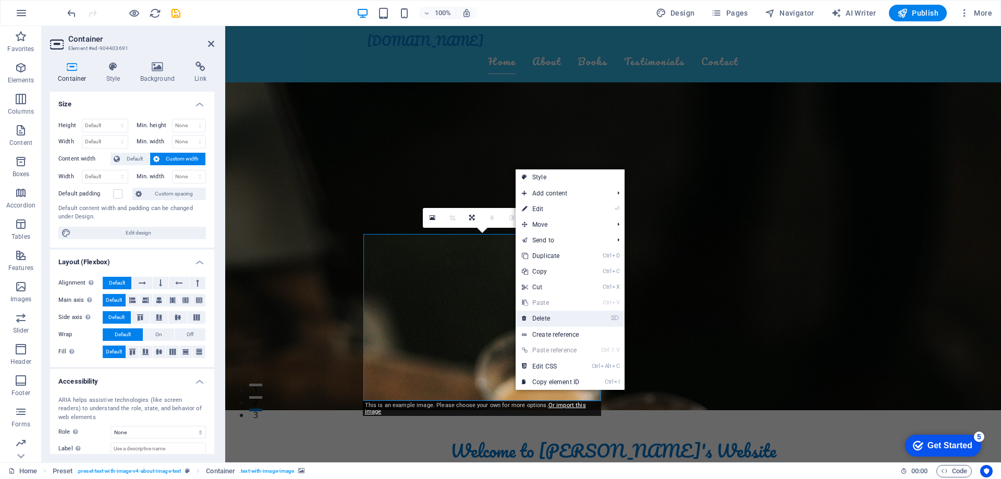
click at [539, 320] on link "⌦ Delete" at bounding box center [551, 319] width 70 height 16
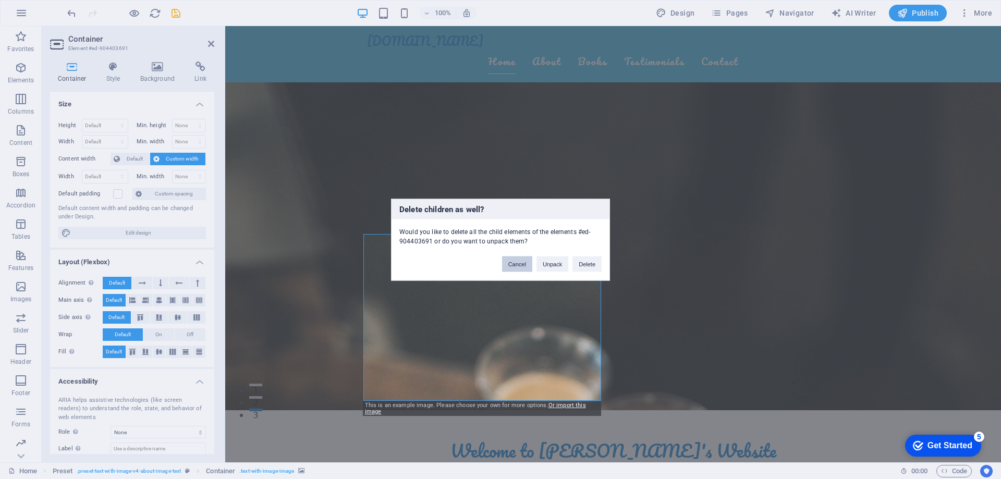
click at [518, 265] on button "Cancel" at bounding box center [517, 264] width 30 height 16
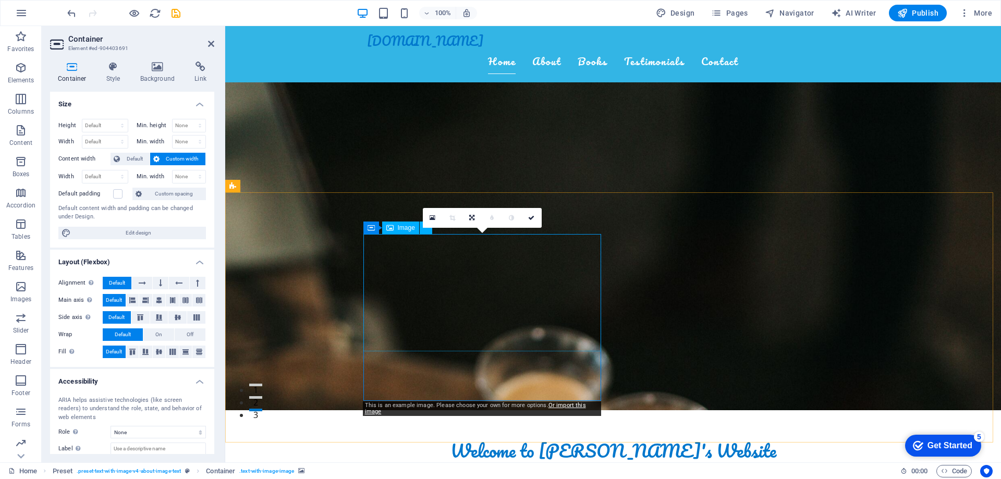
click at [150, 72] on h4 "Background" at bounding box center [159, 73] width 55 height 22
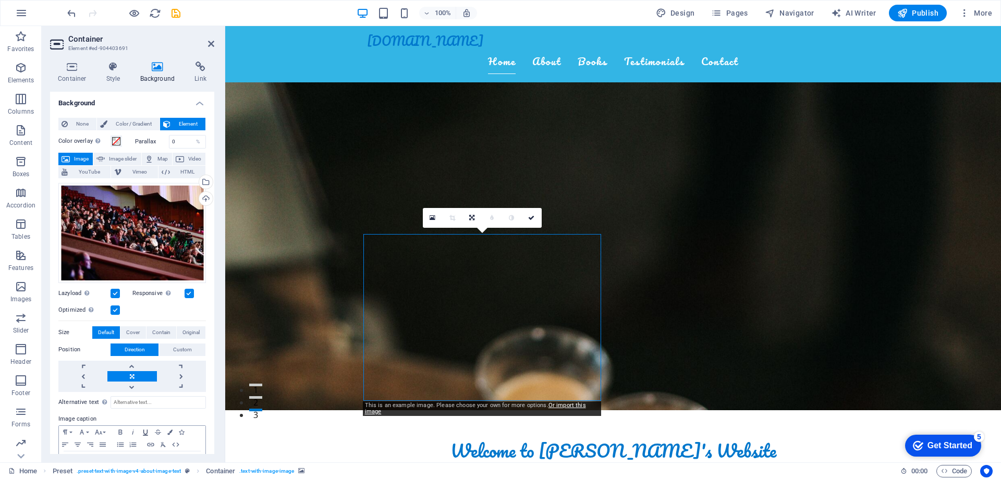
scroll to position [0, 0]
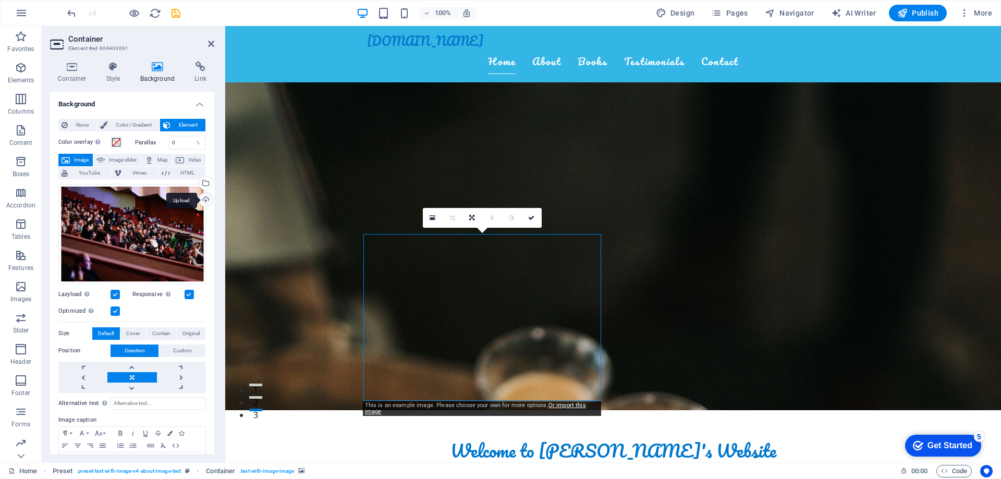
click at [203, 200] on div "Upload" at bounding box center [205, 201] width 16 height 16
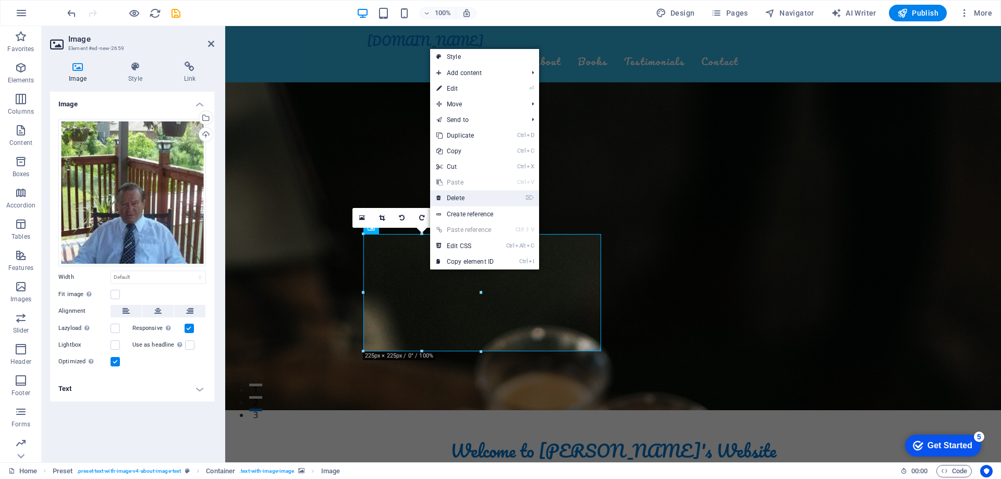
click at [453, 201] on link "⌦ Delete" at bounding box center [465, 198] width 70 height 16
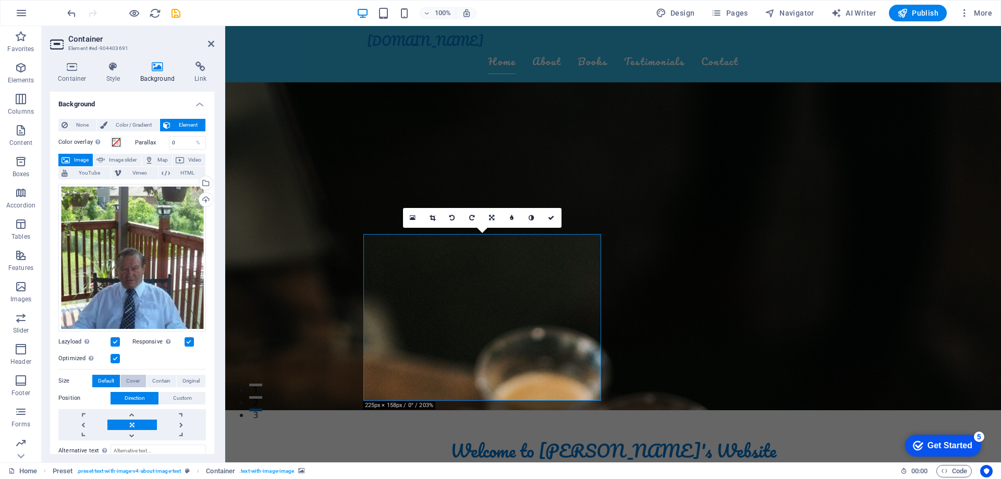
click at [137, 378] on span "Cover" at bounding box center [133, 381] width 14 height 13
click at [167, 379] on span "Contain" at bounding box center [161, 381] width 18 height 13
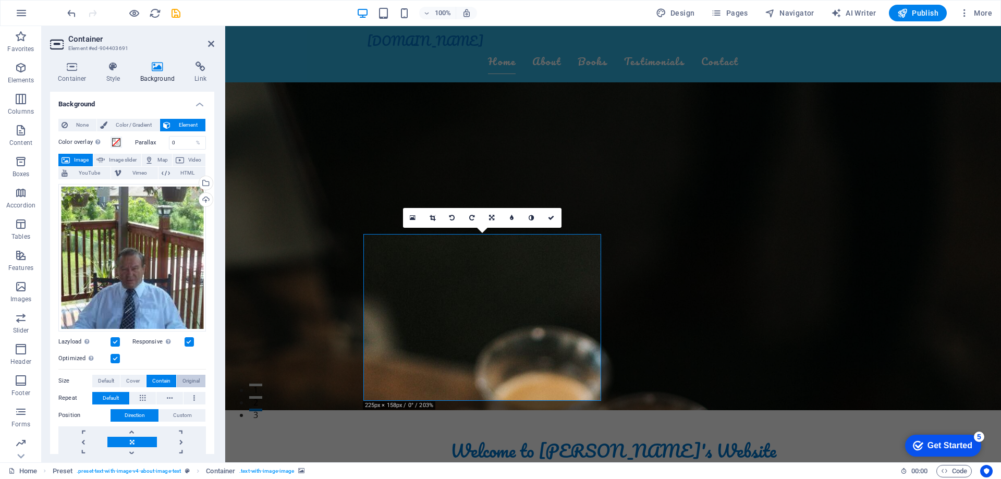
click at [183, 379] on span "Original" at bounding box center [191, 381] width 17 height 13
drag, startPoint x: 555, startPoint y: 213, endPoint x: 514, endPoint y: 188, distance: 48.2
click at [555, 213] on link at bounding box center [552, 218] width 20 height 20
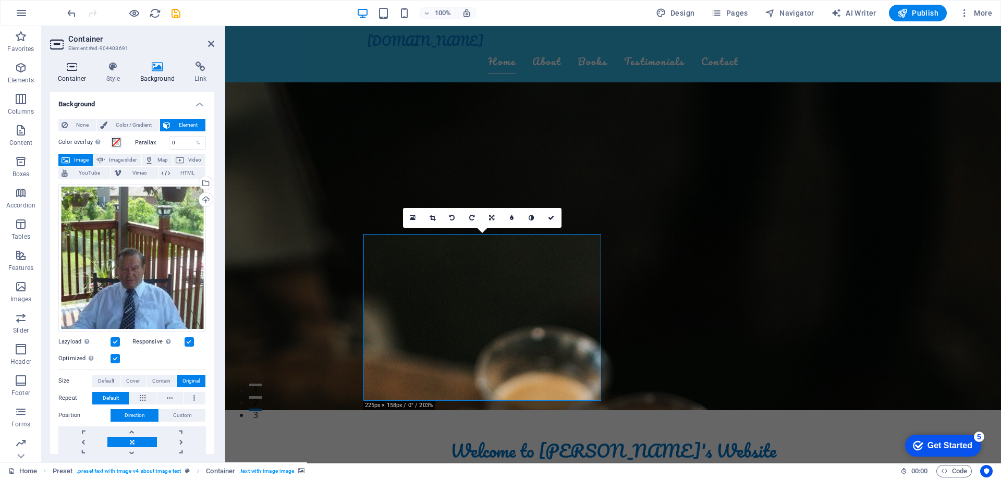
click at [78, 77] on h4 "Container" at bounding box center [74, 73] width 48 height 22
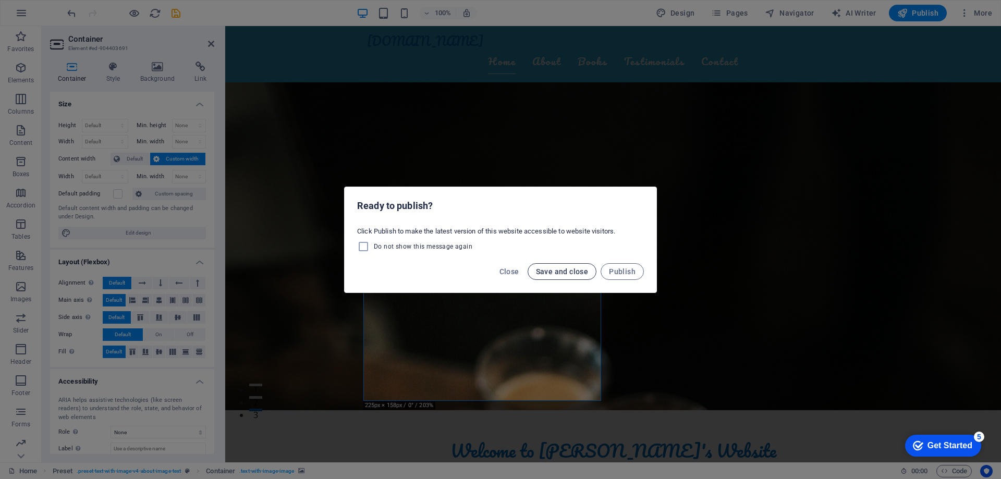
click at [548, 270] on span "Save and close" at bounding box center [562, 272] width 53 height 8
